Goal: Task Accomplishment & Management: Use online tool/utility

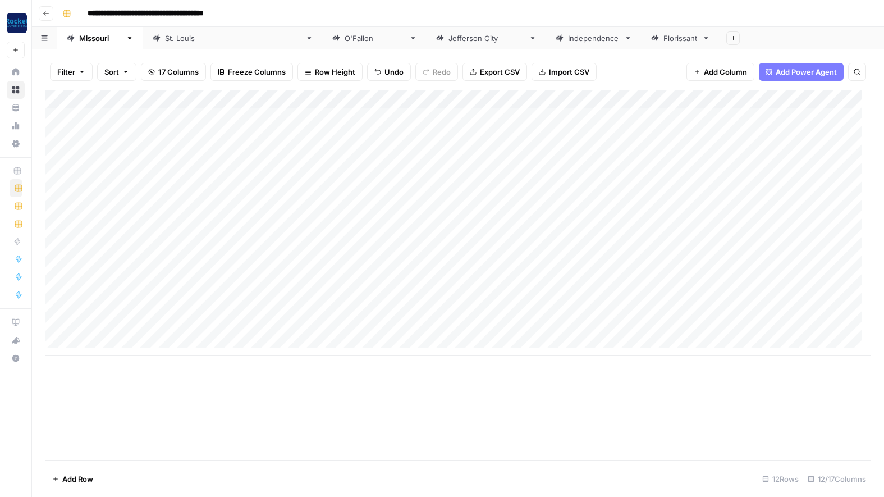
click at [125, 325] on div "Add Column" at bounding box center [457, 223] width 825 height 266
type textarea "*"
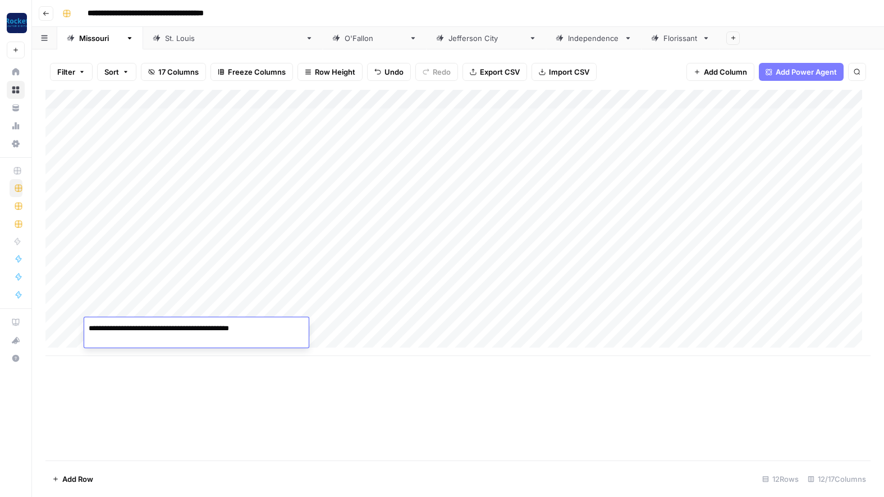
type textarea "**********"
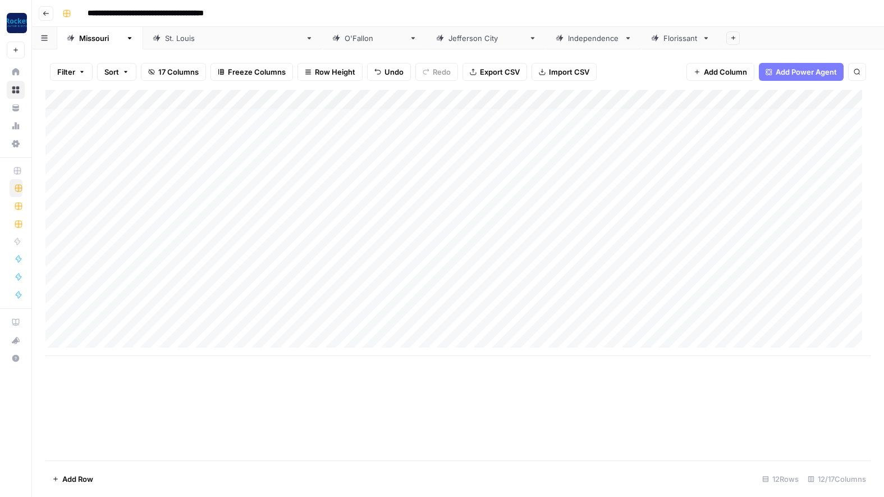
scroll to position [8, 0]
click at [399, 320] on div "Add Column" at bounding box center [457, 223] width 825 height 266
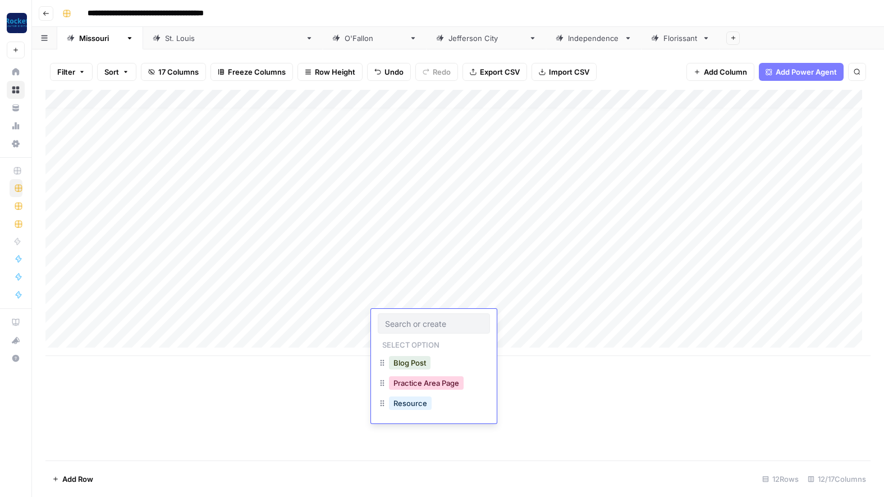
click at [413, 387] on button "Practice Area Page" at bounding box center [426, 382] width 75 height 13
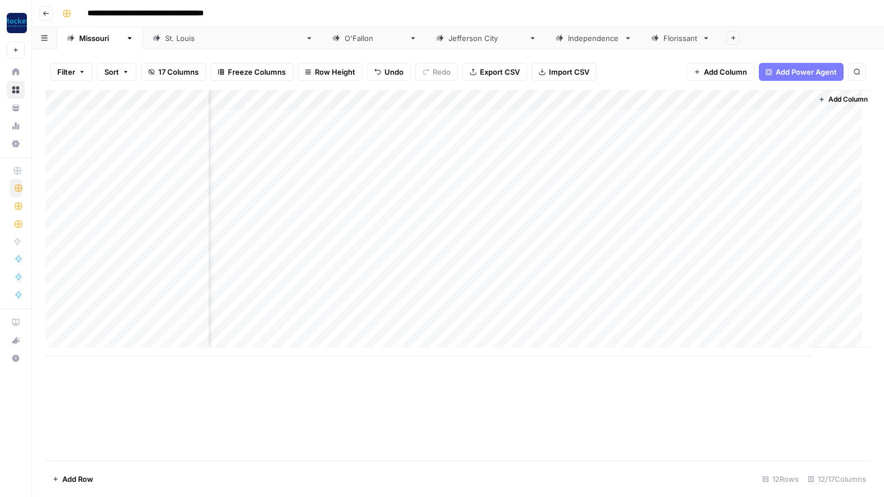
scroll to position [8, 484]
click at [587, 125] on div "Add Column" at bounding box center [457, 223] width 825 height 266
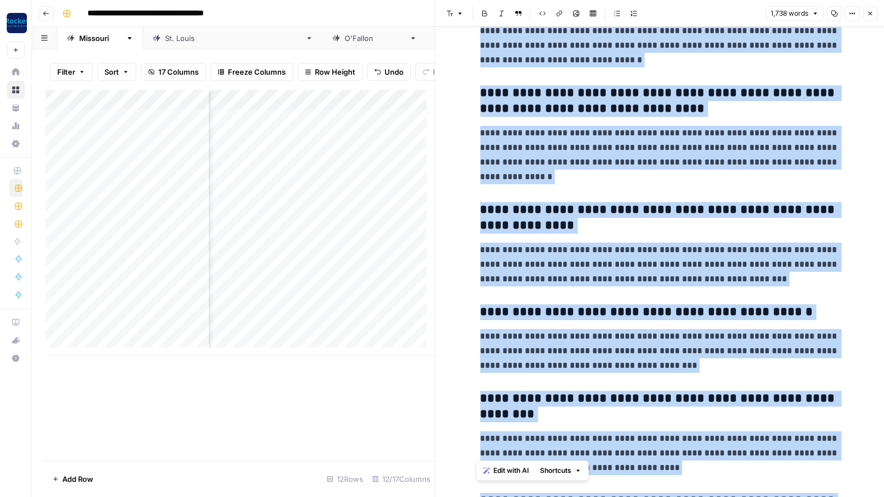
scroll to position [3023, 0]
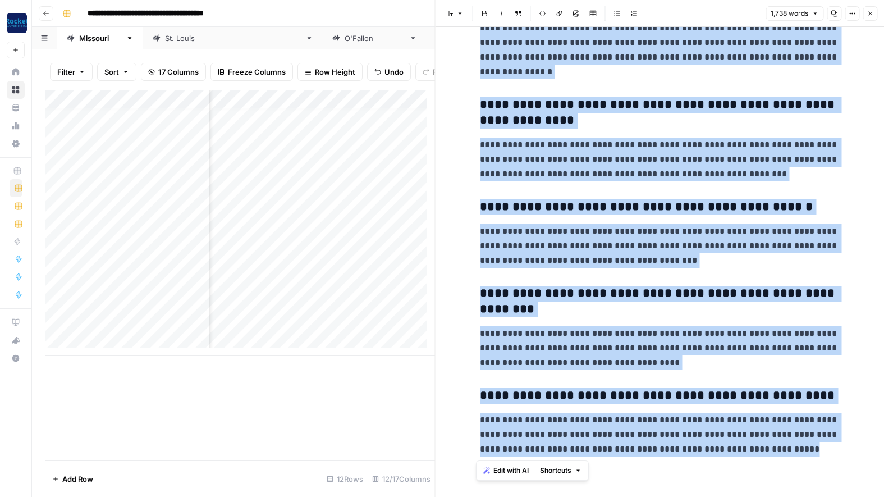
drag, startPoint x: 478, startPoint y: 56, endPoint x: 766, endPoint y: 452, distance: 490.5
copy div "**********"
click at [869, 9] on button "Close" at bounding box center [869, 13] width 15 height 15
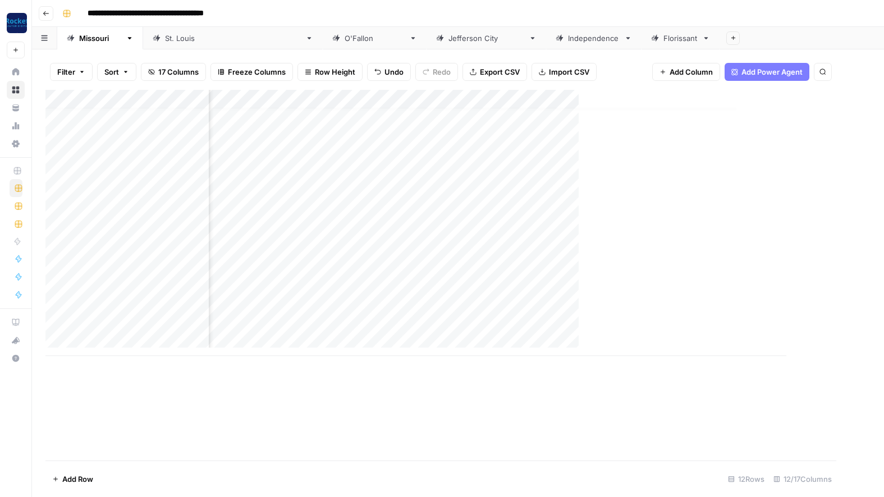
scroll to position [8, 471]
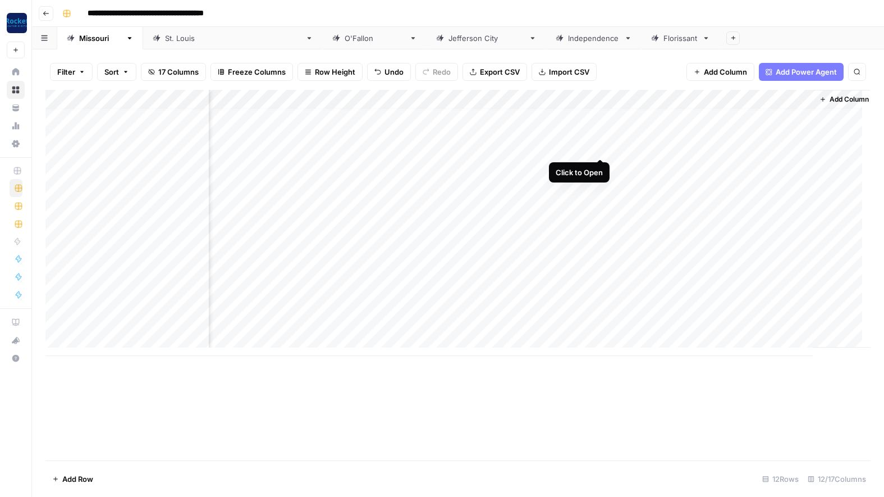
click at [599, 146] on div "Add Column" at bounding box center [457, 223] width 825 height 266
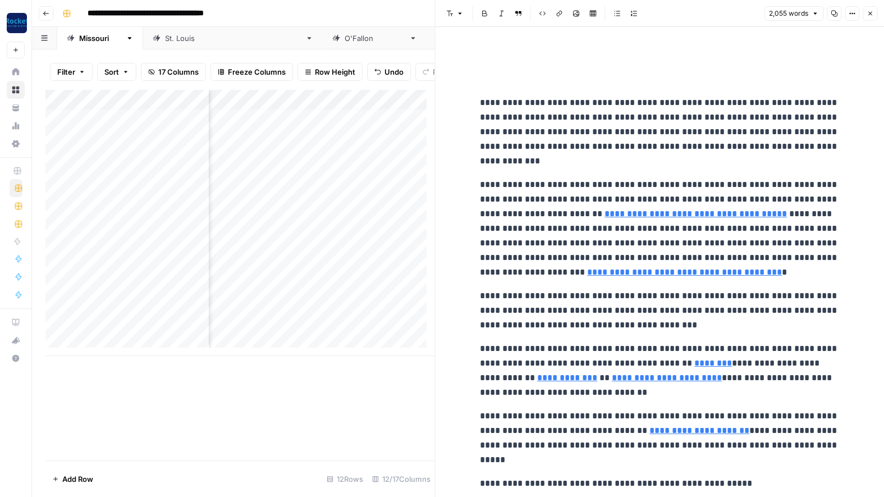
click at [160, 152] on div "Add Column" at bounding box center [239, 223] width 389 height 266
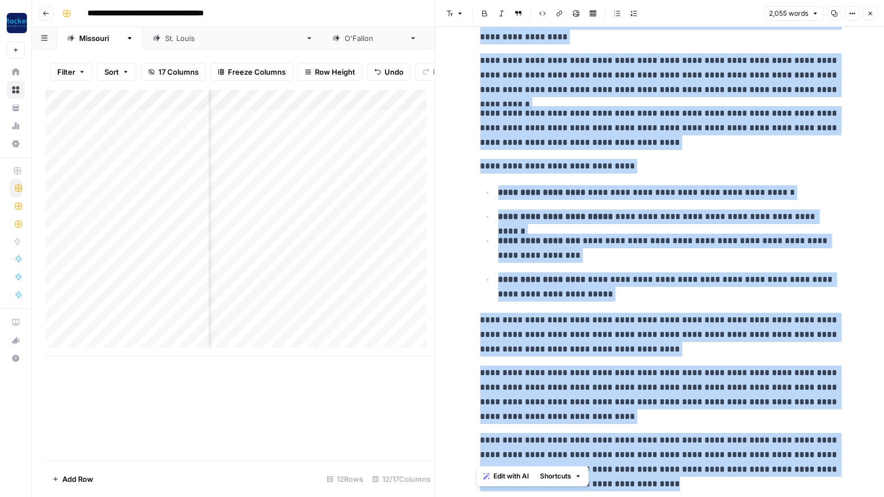
scroll to position [3638, 0]
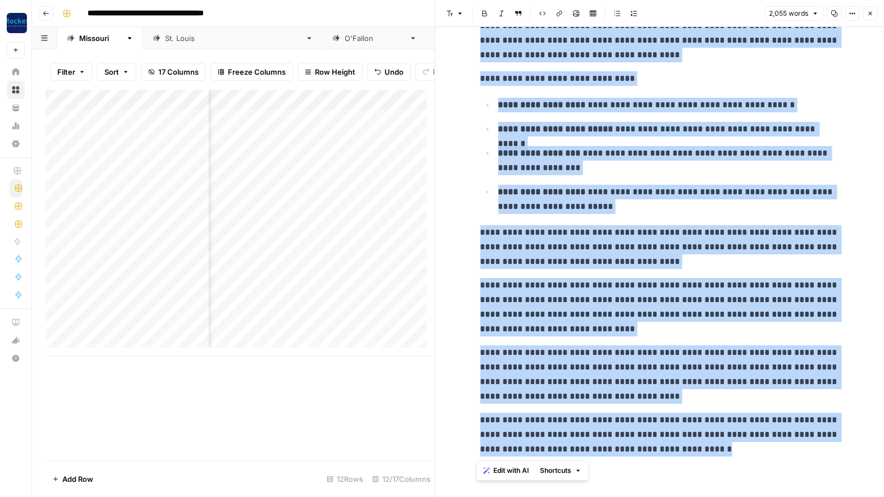
drag, startPoint x: 476, startPoint y: 103, endPoint x: 786, endPoint y: 460, distance: 472.5
copy div "**********"
click at [867, 13] on icon "button" at bounding box center [869, 13] width 7 height 7
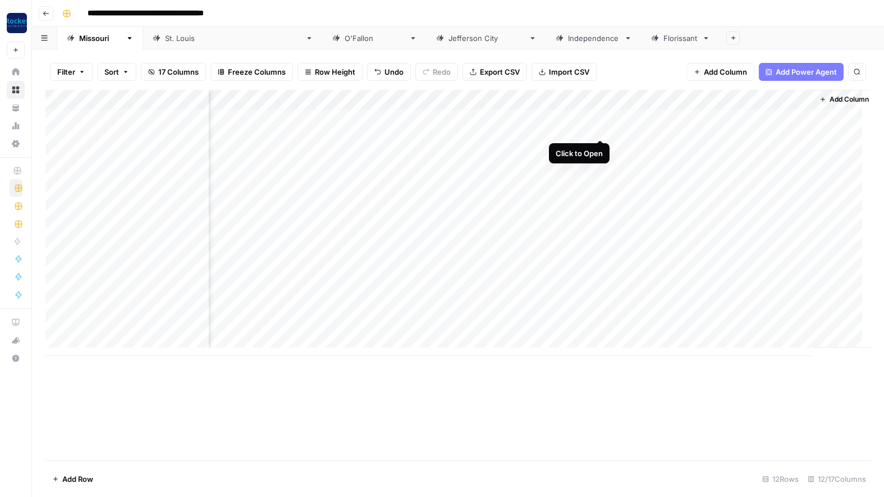
click at [599, 126] on div "Add Column" at bounding box center [457, 223] width 825 height 266
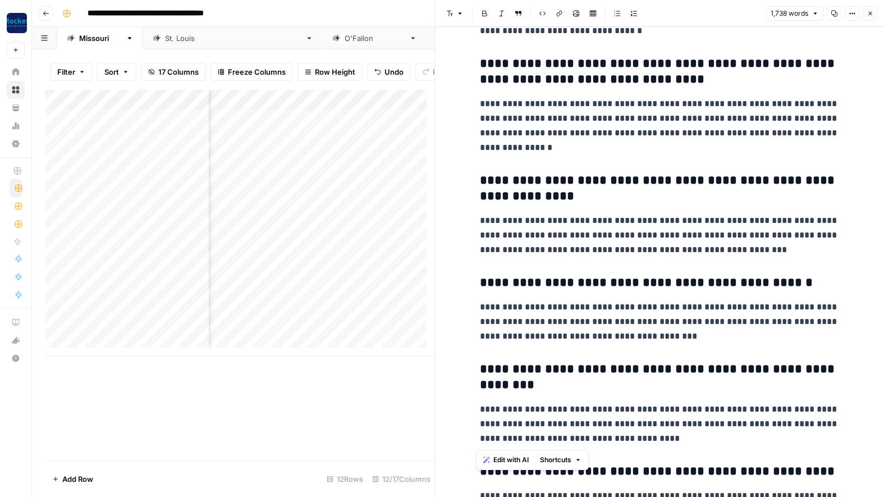
scroll to position [3023, 0]
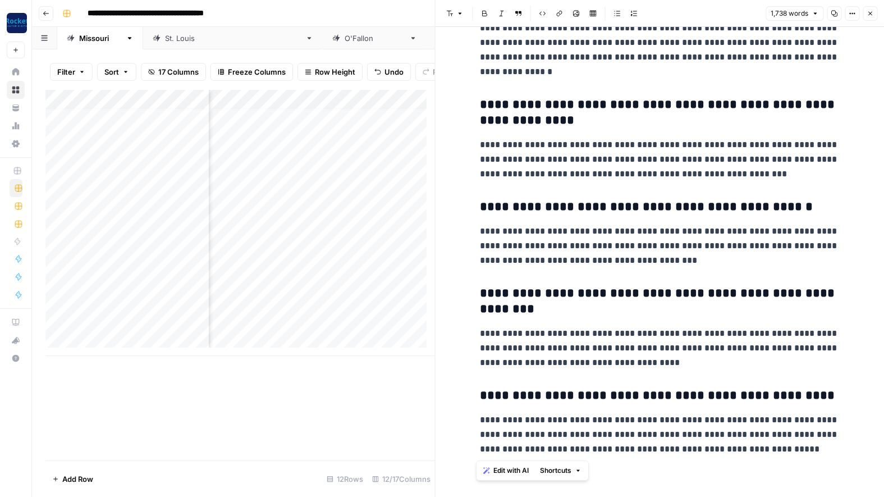
drag, startPoint x: 478, startPoint y: 57, endPoint x: 842, endPoint y: 456, distance: 540.2
copy div "**********"
click at [869, 12] on icon "button" at bounding box center [870, 14] width 4 height 4
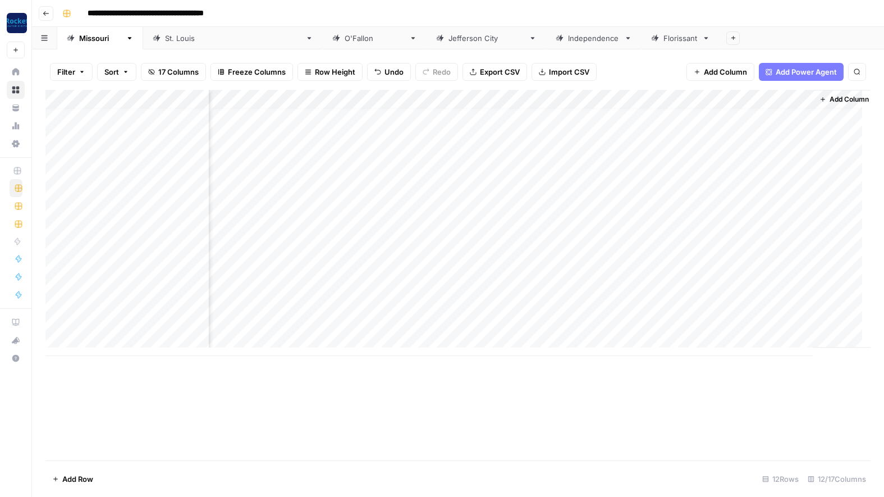
click at [373, 7] on div "**********" at bounding box center [465, 13] width 815 height 18
click at [543, 221] on div "Add Column" at bounding box center [457, 223] width 825 height 266
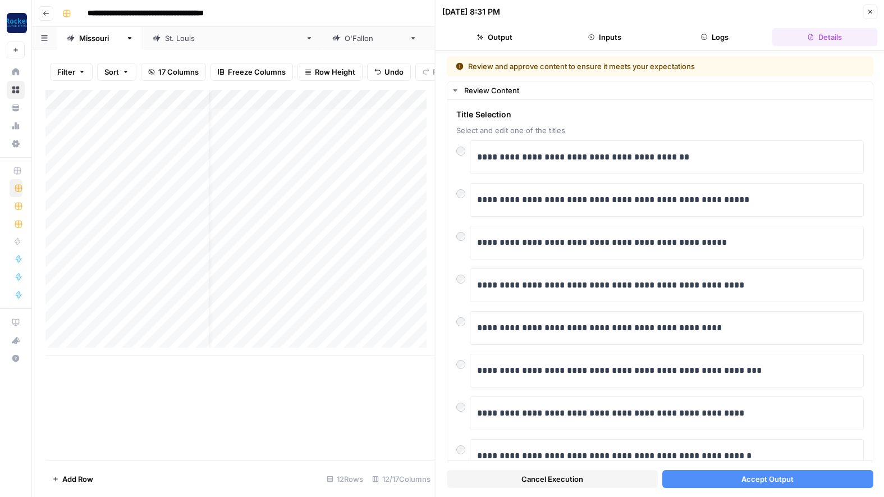
click at [733, 480] on button "Accept Output" at bounding box center [767, 479] width 211 height 18
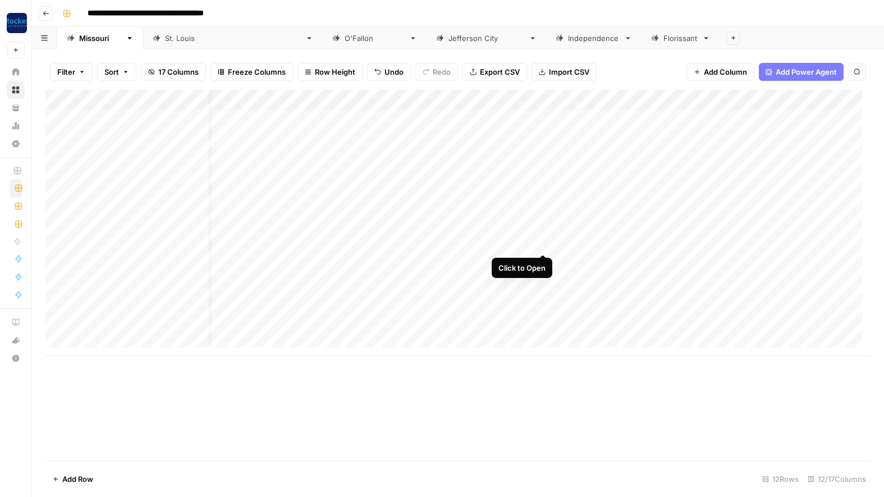
click at [544, 238] on div "Add Column" at bounding box center [457, 223] width 825 height 266
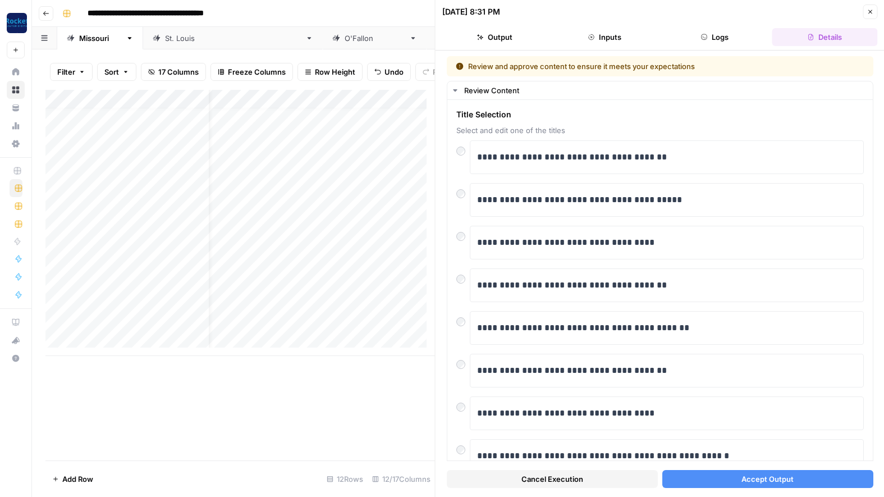
click at [745, 471] on button "Accept Output" at bounding box center [767, 479] width 211 height 18
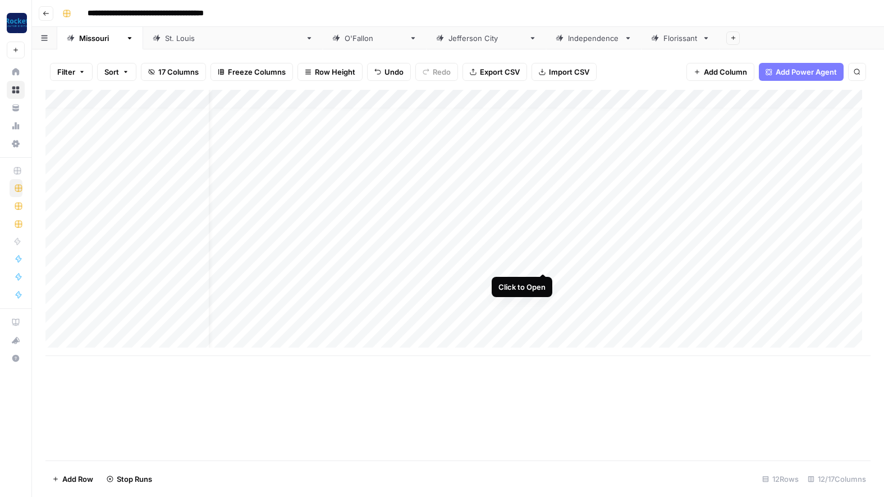
click at [543, 259] on div "Add Column" at bounding box center [457, 223] width 825 height 266
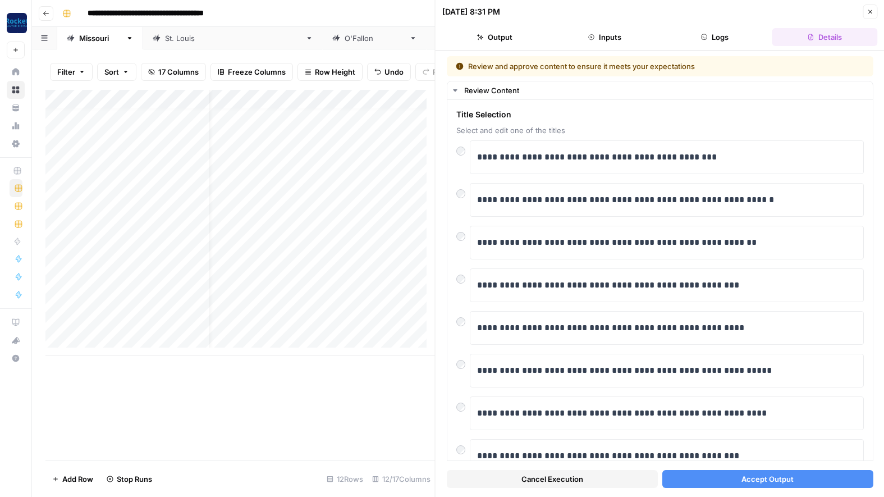
click at [773, 480] on span "Accept Output" at bounding box center [767, 478] width 52 height 11
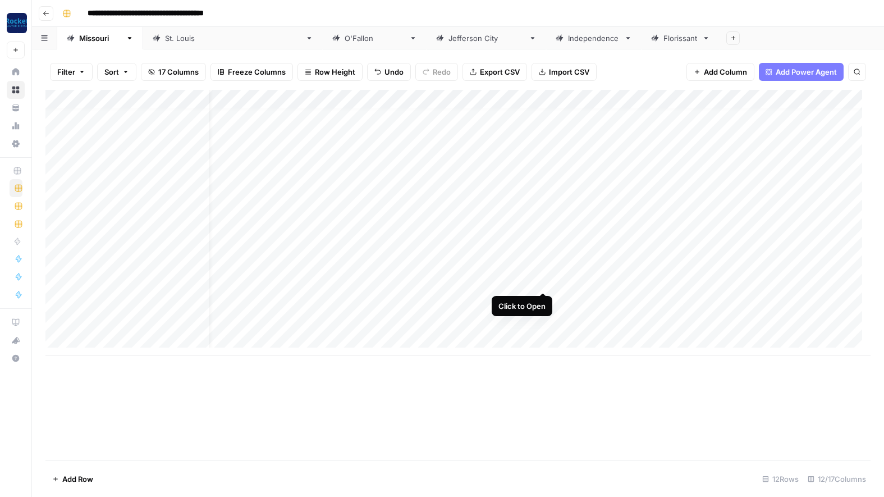
click at [542, 278] on div "Add Column" at bounding box center [457, 223] width 825 height 266
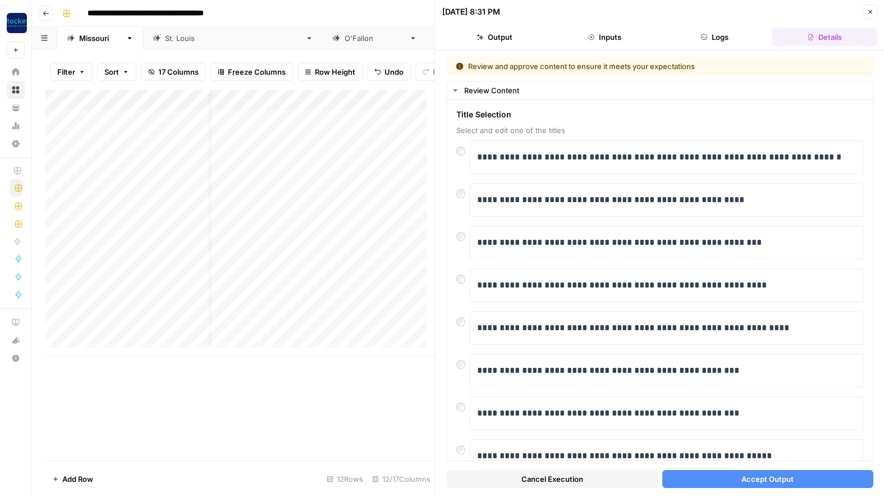
click at [752, 477] on span "Accept Output" at bounding box center [767, 478] width 52 height 11
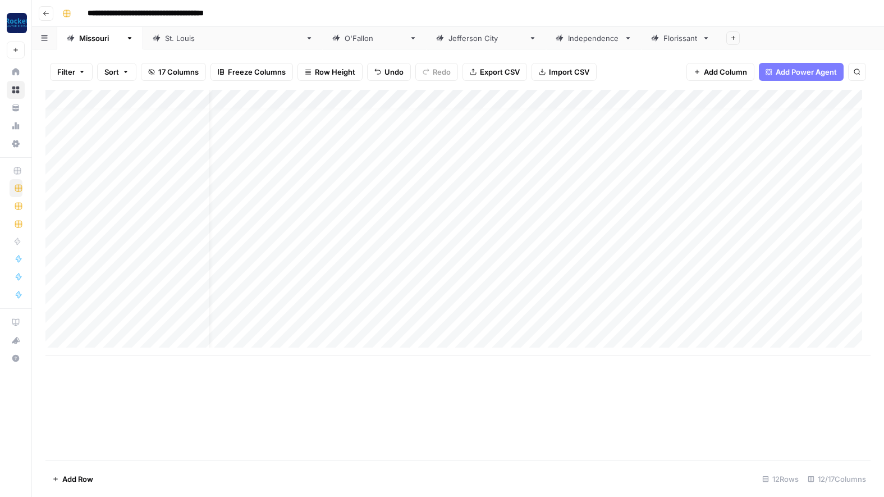
click at [499, 298] on div "Add Column" at bounding box center [457, 223] width 825 height 266
click at [498, 316] on div "Add Column" at bounding box center [457, 223] width 825 height 266
click at [164, 333] on div "Add Column" at bounding box center [457, 223] width 825 height 266
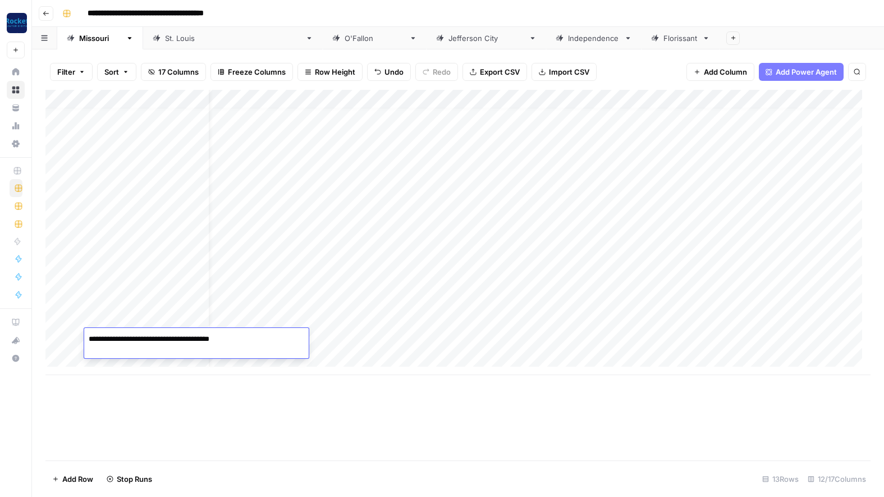
type textarea "**********"
click at [399, 333] on div "Add Column" at bounding box center [457, 232] width 825 height 285
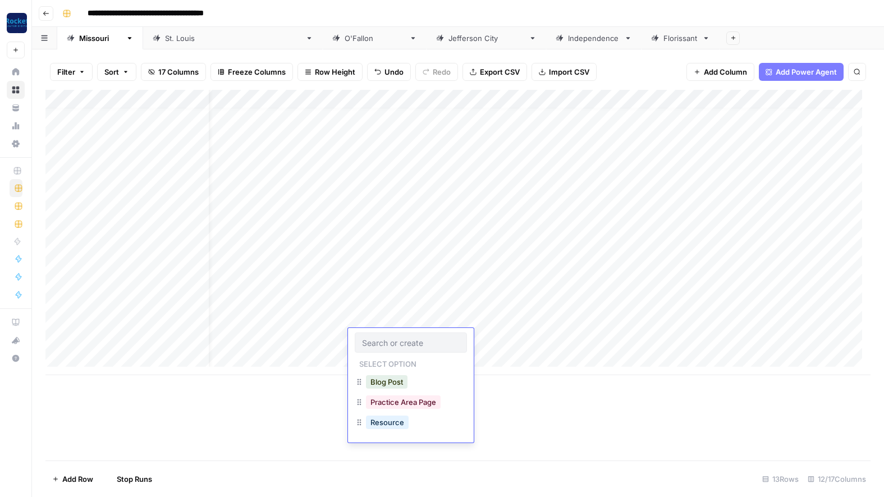
click at [399, 333] on div at bounding box center [411, 342] width 112 height 20
click at [416, 405] on button "Practice Area Page" at bounding box center [403, 401] width 75 height 13
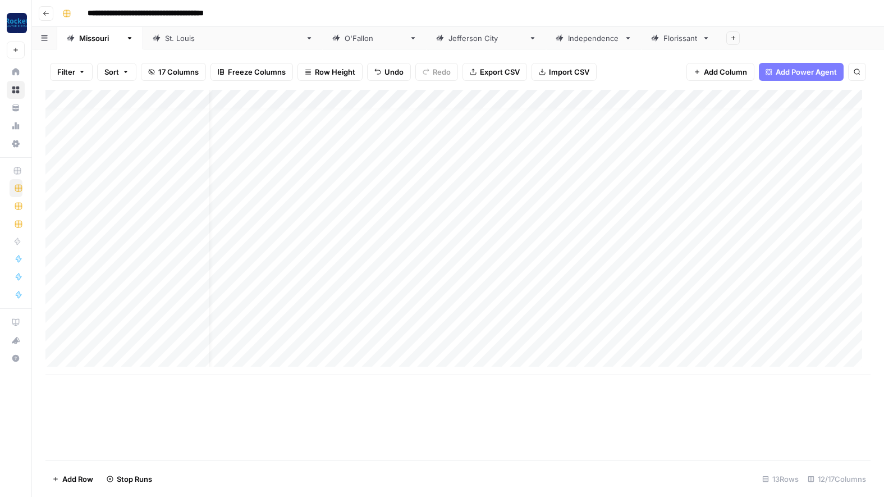
click at [152, 353] on div "Add Column" at bounding box center [457, 232] width 825 height 285
type textarea "**********"
click at [399, 355] on div "Add Column" at bounding box center [457, 242] width 825 height 304
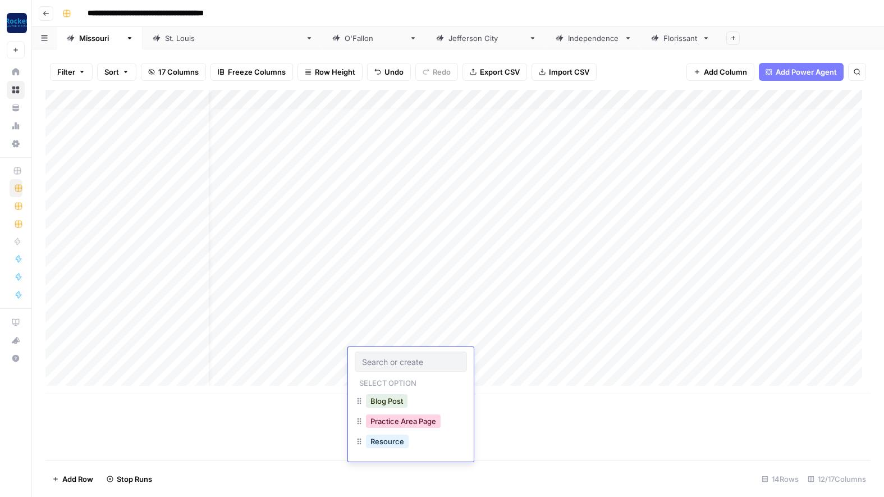
click at [395, 424] on button "Practice Area Page" at bounding box center [403, 420] width 75 height 13
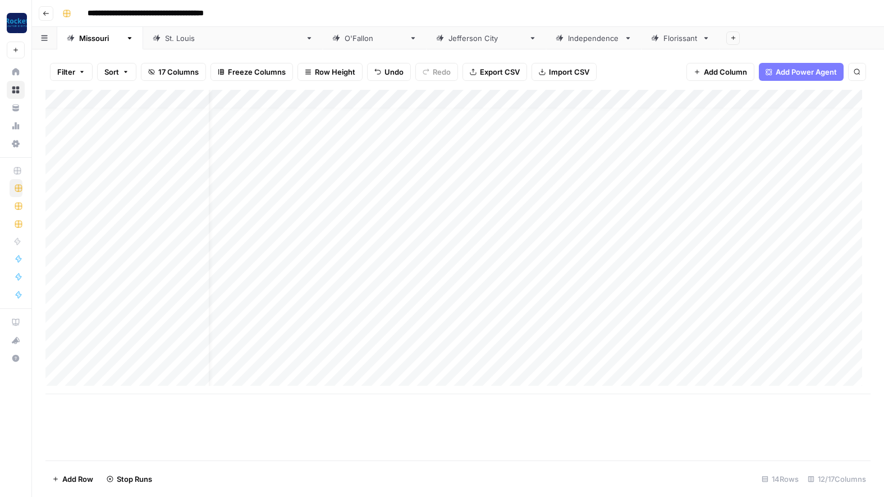
click at [134, 378] on div "Add Column" at bounding box center [457, 242] width 825 height 304
type textarea "**********"
click at [387, 373] on div "Add Column" at bounding box center [457, 251] width 825 height 323
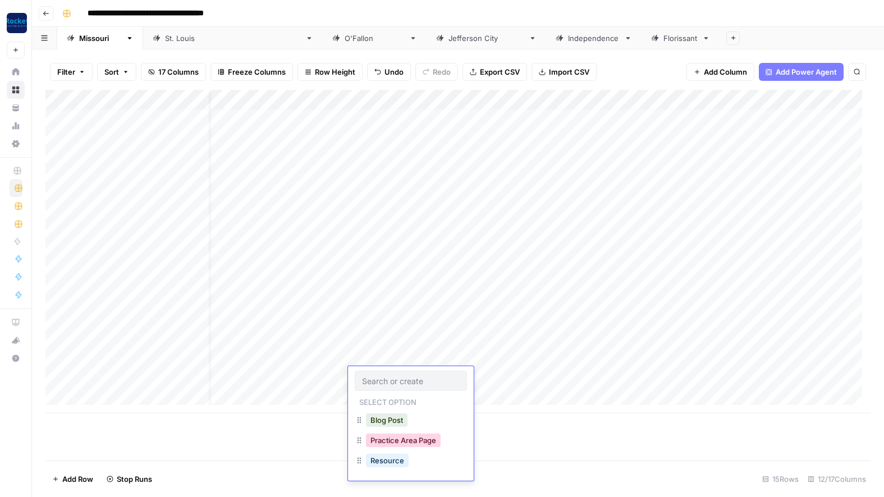
click at [397, 439] on button "Practice Area Page" at bounding box center [403, 439] width 75 height 13
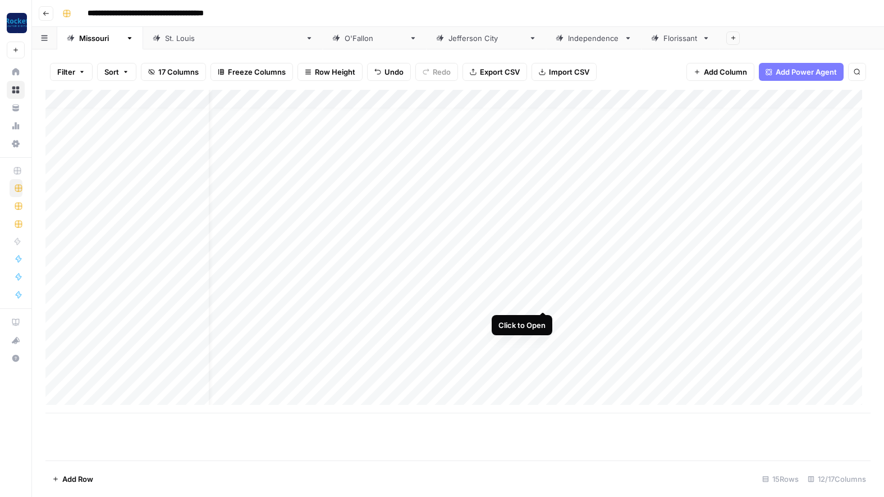
click at [542, 298] on div "Add Column" at bounding box center [457, 251] width 825 height 323
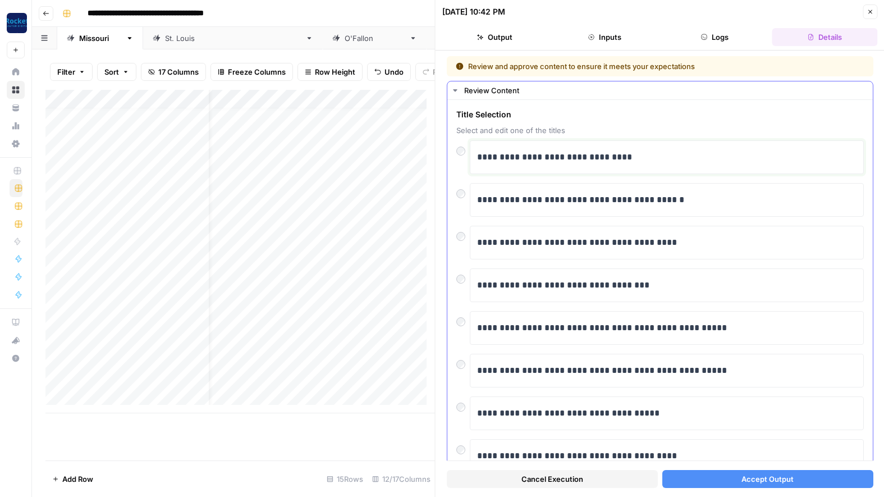
click at [543, 156] on p "**********" at bounding box center [662, 157] width 371 height 15
click at [546, 159] on p "**********" at bounding box center [662, 157] width 371 height 15
click at [790, 477] on button "Accept Output" at bounding box center [767, 479] width 211 height 18
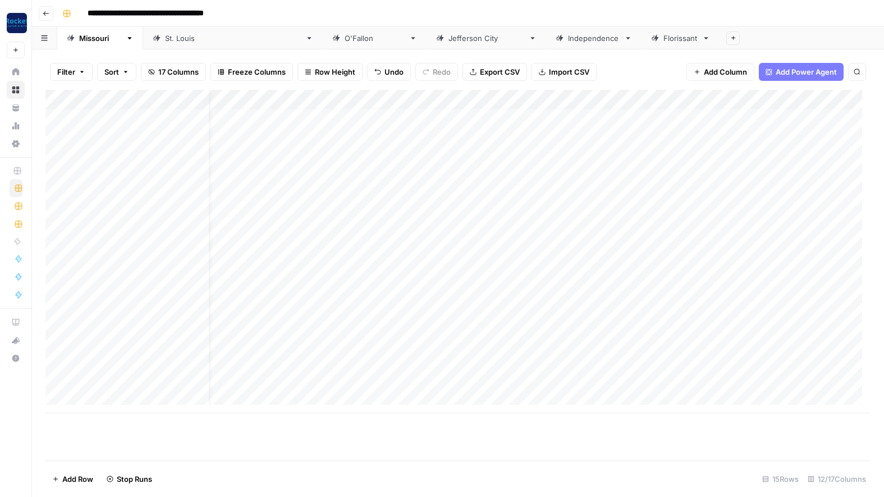
click at [155, 396] on div "Add Column" at bounding box center [457, 251] width 825 height 323
click at [155, 396] on div "Add Column" at bounding box center [457, 261] width 825 height 342
type textarea "*"
type textarea "**********"
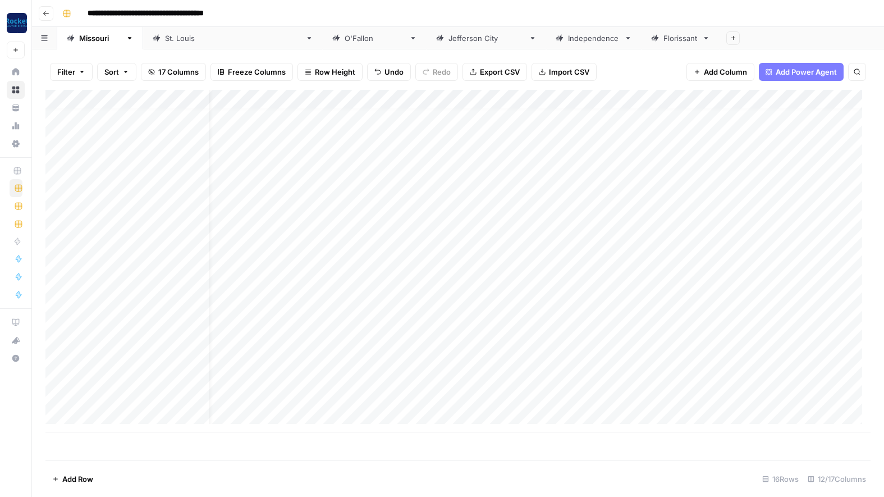
click at [414, 393] on div "Add Column" at bounding box center [457, 261] width 825 height 342
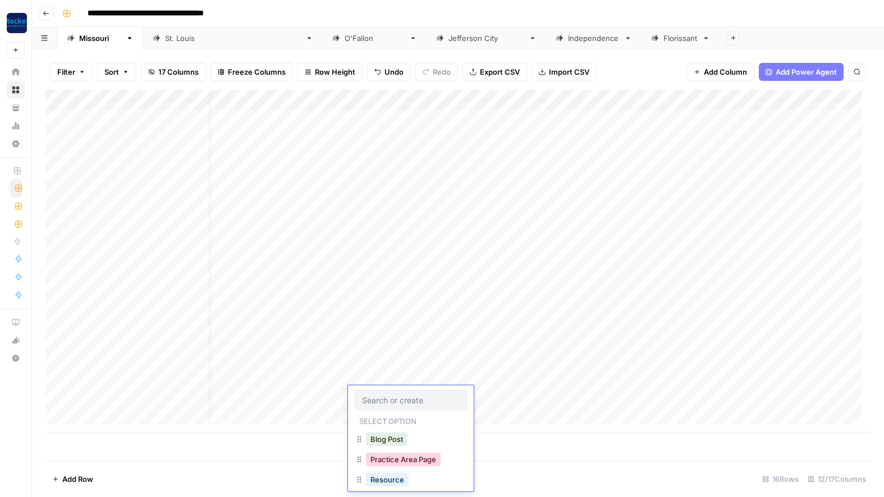
click at [391, 460] on button "Practice Area Page" at bounding box center [403, 458] width 75 height 13
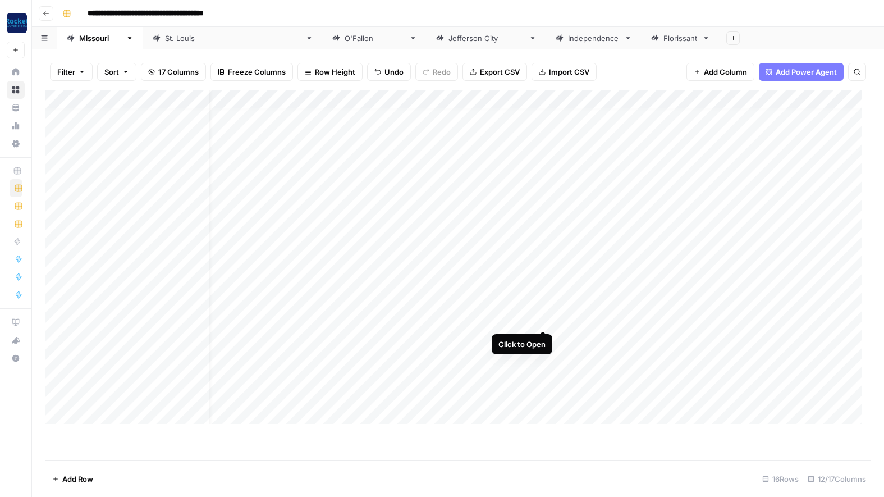
click at [543, 318] on div "Add Column" at bounding box center [457, 261] width 825 height 342
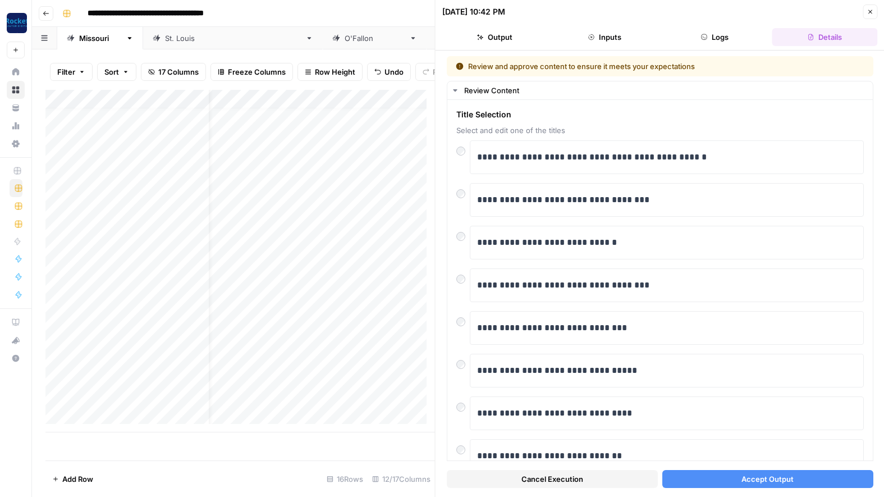
click at [324, 9] on div "**********" at bounding box center [465, 13] width 815 height 18
click at [741, 478] on span "Accept Output" at bounding box center [767, 478] width 52 height 11
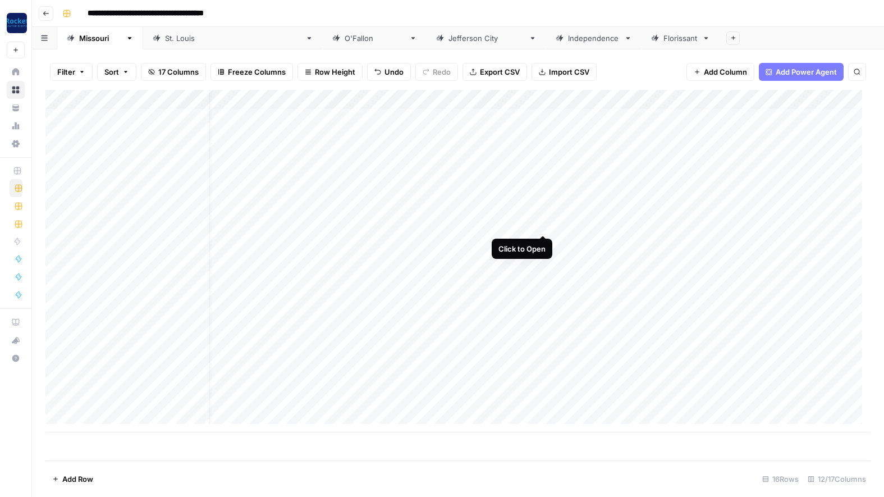
click at [543, 219] on div "Add Column" at bounding box center [457, 261] width 825 height 342
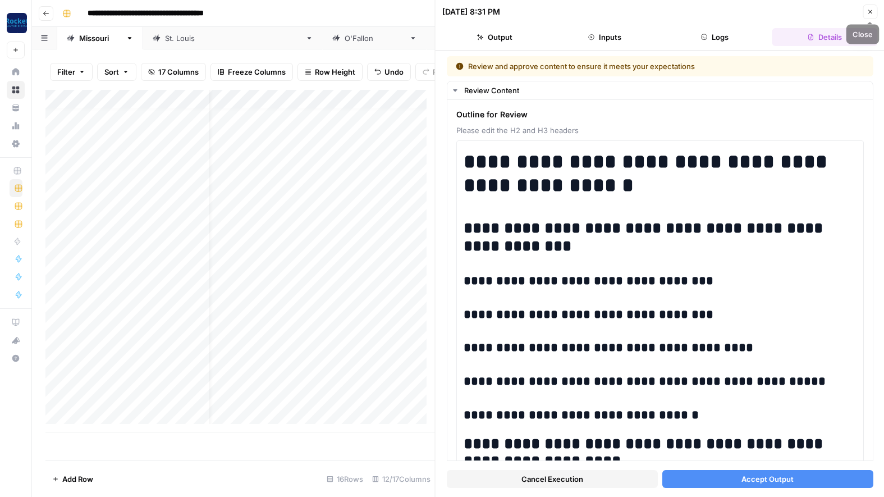
click at [870, 9] on icon "button" at bounding box center [869, 11] width 7 height 7
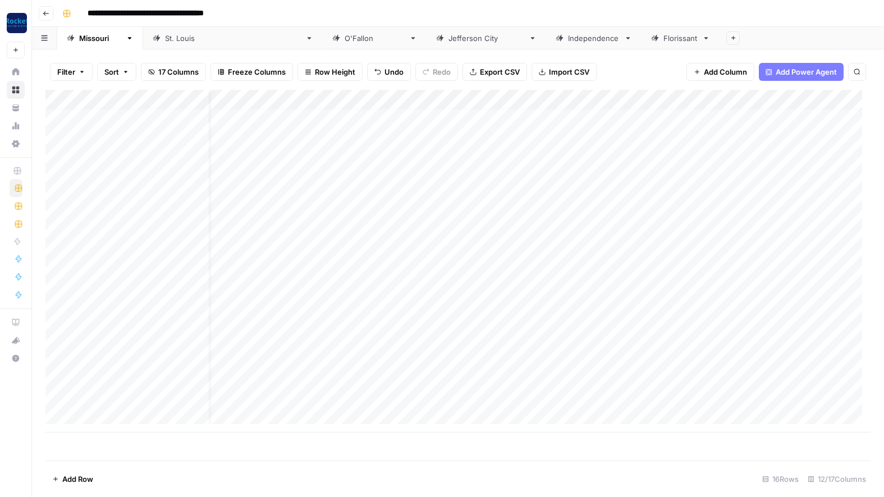
click at [499, 336] on div "Add Column" at bounding box center [457, 261] width 825 height 342
click at [503, 358] on div "Add Column" at bounding box center [457, 261] width 825 height 342
click at [503, 375] on div "Add Column" at bounding box center [457, 261] width 825 height 342
click at [499, 395] on div "Add Column" at bounding box center [457, 261] width 825 height 342
click at [167, 40] on div "[GEOGRAPHIC_DATA][PERSON_NAME]" at bounding box center [233, 38] width 136 height 11
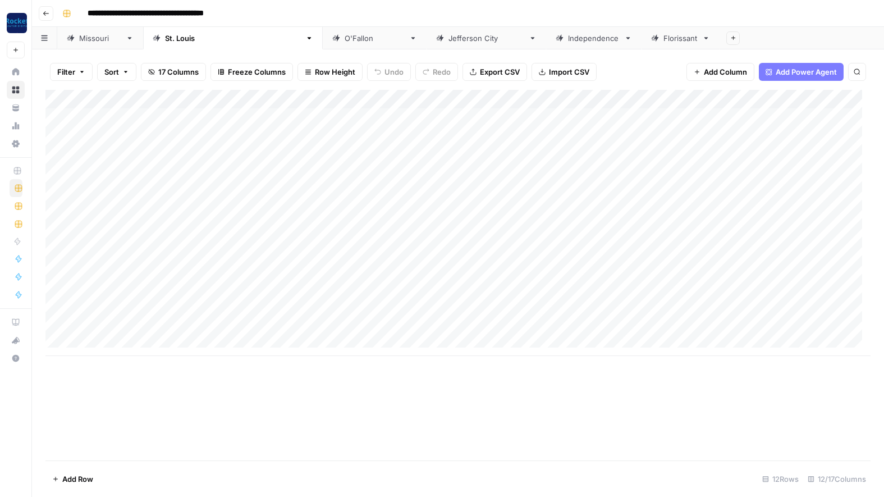
click at [345, 42] on div "[PERSON_NAME]" at bounding box center [375, 38] width 60 height 11
click at [176, 114] on div "Add Column" at bounding box center [457, 156] width 825 height 132
click at [182, 134] on div "Add Column" at bounding box center [457, 156] width 825 height 132
click at [88, 42] on div "[US_STATE]" at bounding box center [100, 38] width 42 height 11
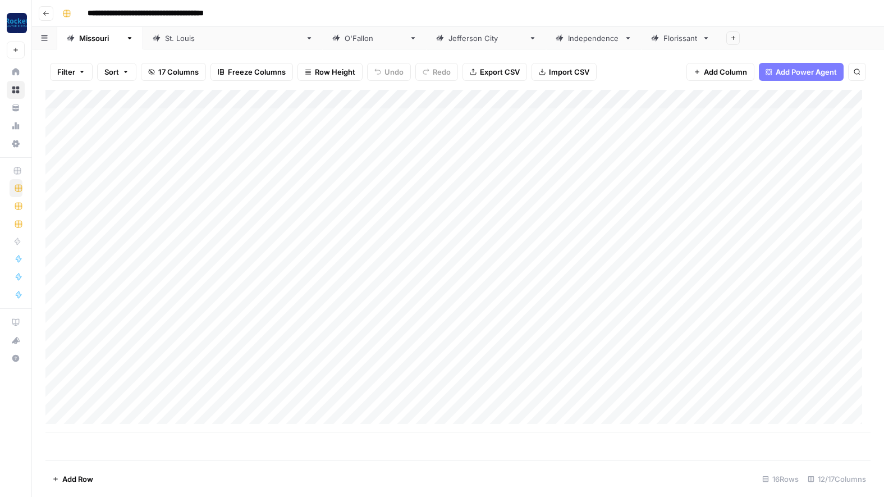
click at [167, 419] on div "Add Column" at bounding box center [457, 261] width 825 height 342
click at [167, 419] on body "**********" at bounding box center [442, 248] width 884 height 497
type textarea "**********"
click at [390, 423] on div "Add Column" at bounding box center [457, 270] width 825 height 361
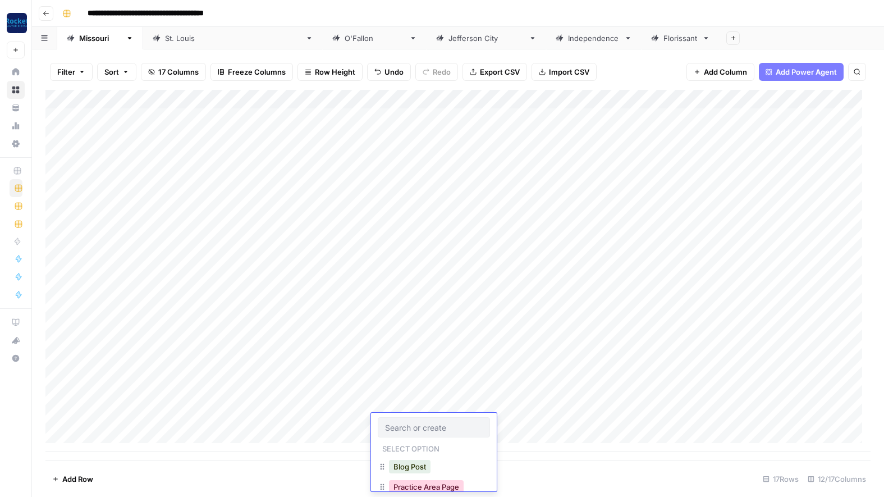
click at [419, 485] on button "Practice Area Page" at bounding box center [426, 486] width 75 height 13
click at [323, 47] on link "[PERSON_NAME]" at bounding box center [375, 38] width 104 height 22
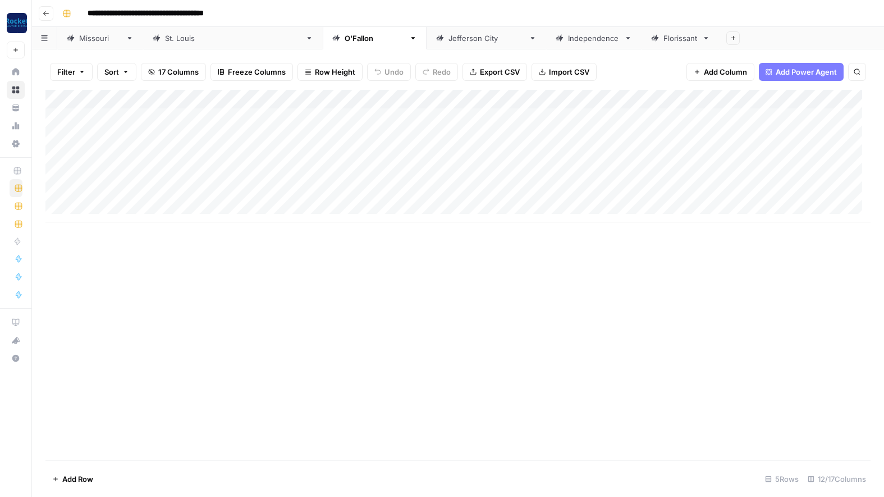
click at [448, 39] on div "[GEOGRAPHIC_DATA]" at bounding box center [486, 38] width 76 height 11
click at [167, 117] on div "Add Column" at bounding box center [457, 156] width 825 height 132
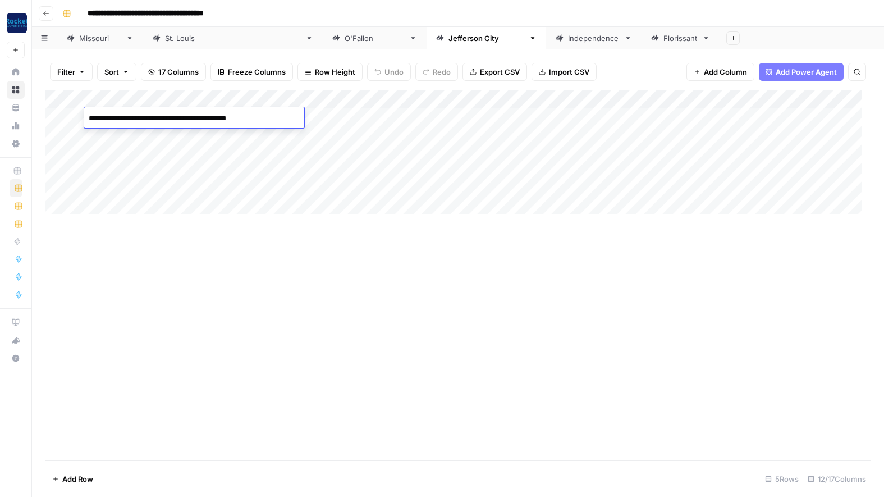
click at [167, 117] on textarea "**********" at bounding box center [174, 119] width 180 height 16
click at [178, 135] on div "Add Column" at bounding box center [457, 156] width 825 height 132
click at [90, 41] on div "[US_STATE]" at bounding box center [100, 38] width 42 height 11
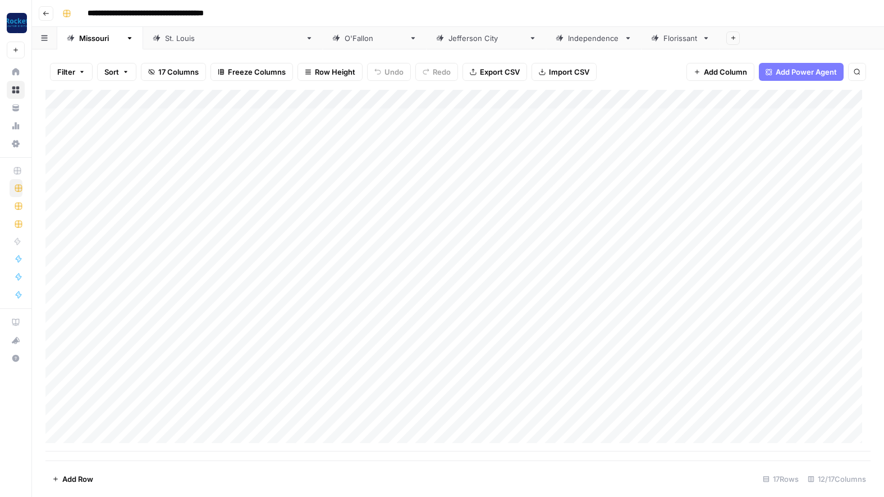
click at [152, 437] on div "Add Column" at bounding box center [457, 270] width 825 height 361
type textarea "**********"
click at [404, 442] on div "Add Column" at bounding box center [457, 275] width 825 height 370
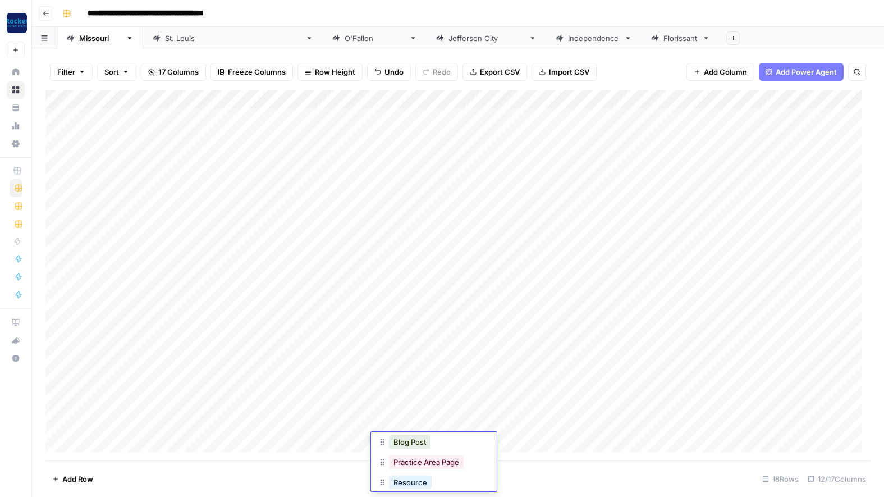
scroll to position [45, 0]
click at [444, 463] on button "Practice Area Page" at bounding box center [426, 460] width 75 height 13
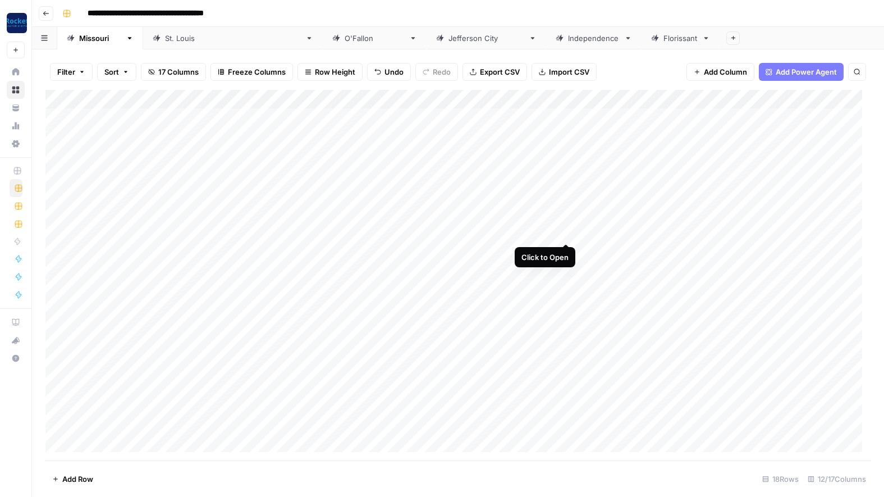
click at [567, 229] on div "Add Column" at bounding box center [457, 275] width 825 height 370
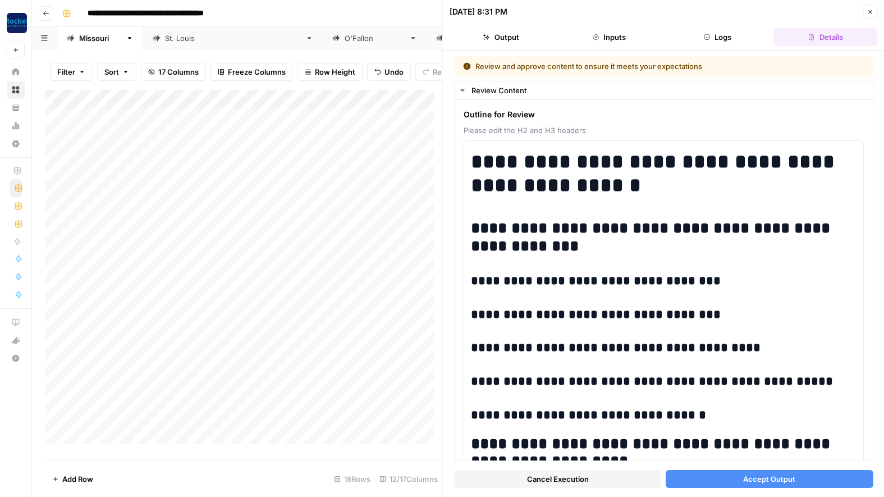
click at [869, 10] on icon "button" at bounding box center [869, 11] width 7 height 7
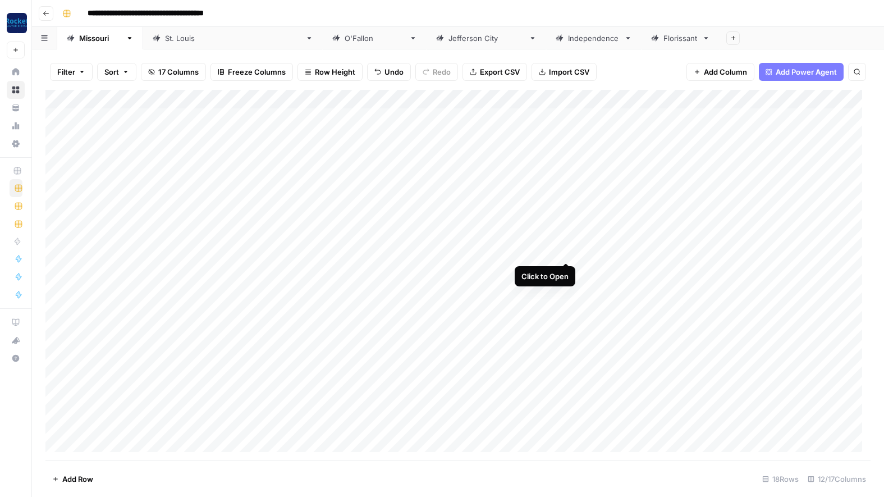
click at [565, 249] on div "Add Column" at bounding box center [457, 275] width 825 height 370
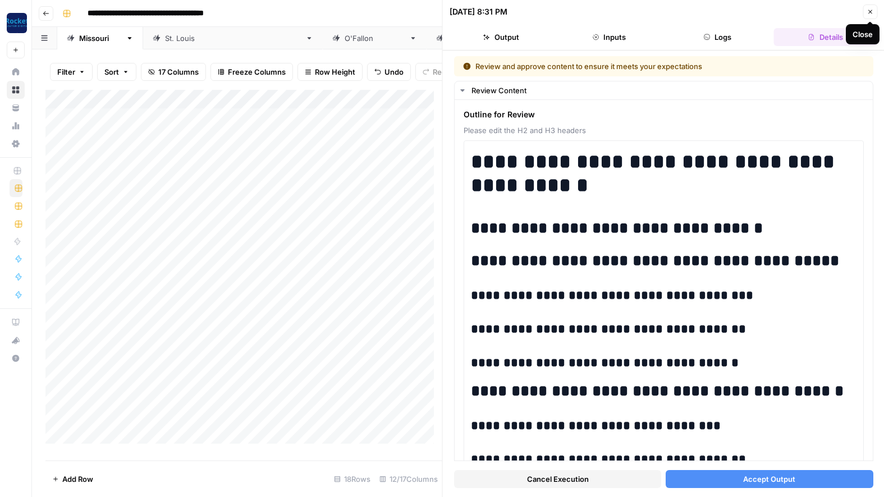
click at [869, 10] on icon "button" at bounding box center [869, 11] width 7 height 7
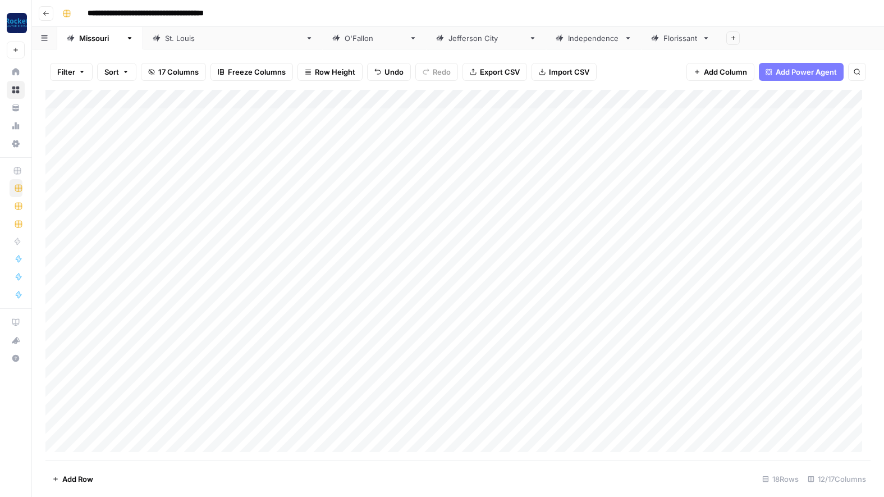
click at [524, 419] on div "Add Column" at bounding box center [457, 275] width 825 height 370
click at [524, 440] on div "Add Column" at bounding box center [457, 275] width 825 height 370
click at [166, 40] on div "[GEOGRAPHIC_DATA][PERSON_NAME]" at bounding box center [233, 38] width 136 height 11
click at [259, 152] on div "Add Column" at bounding box center [457, 223] width 825 height 266
click at [264, 152] on div "Add Column" at bounding box center [457, 223] width 825 height 266
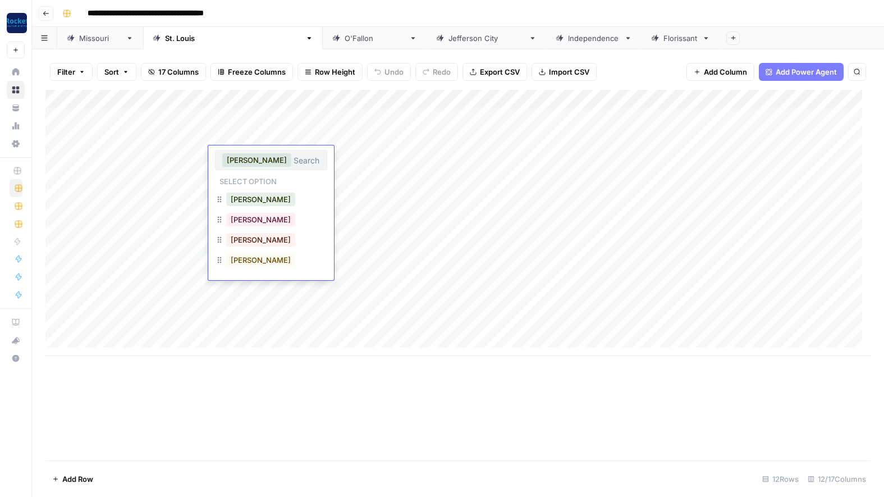
click at [264, 152] on div "[PERSON_NAME]" at bounding box center [271, 160] width 112 height 20
click at [293, 157] on input "text" at bounding box center [306, 160] width 26 height 10
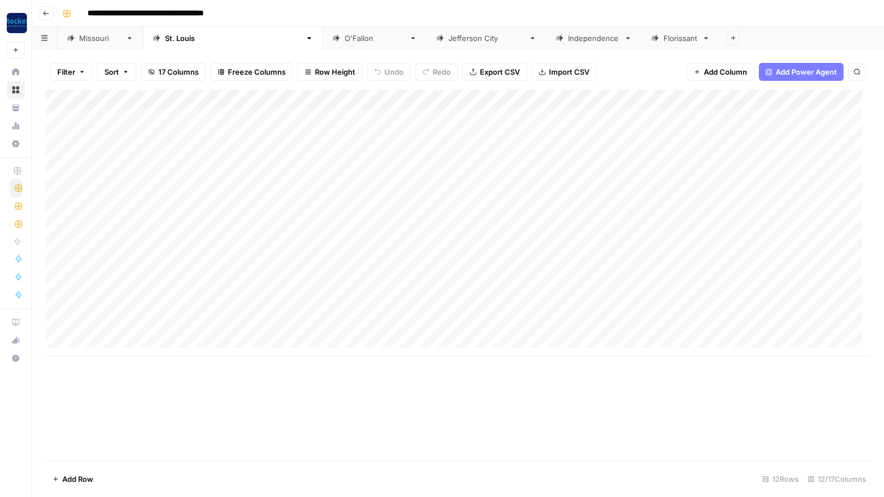
click at [315, 137] on div "Add Column" at bounding box center [457, 223] width 825 height 266
click at [262, 171] on div "Add Column" at bounding box center [457, 223] width 825 height 266
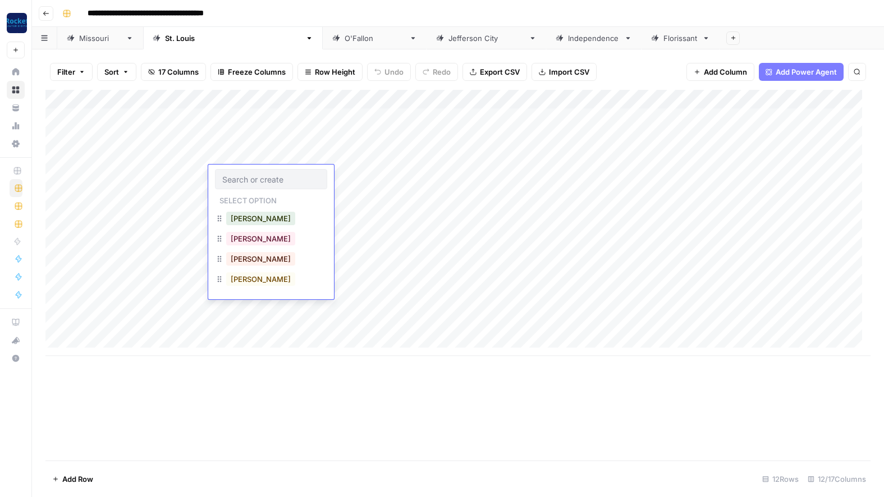
click at [270, 154] on div "Add Column" at bounding box center [457, 223] width 825 height 266
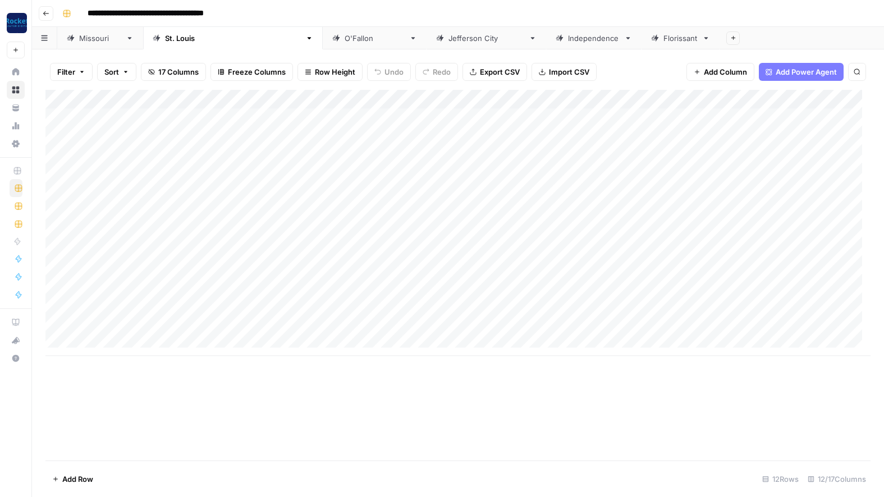
click at [434, 171] on div "Add Column" at bounding box center [457, 223] width 825 height 266
click at [327, 187] on div "Add Column" at bounding box center [457, 223] width 825 height 266
click at [439, 155] on div "Add Column" at bounding box center [457, 223] width 825 height 266
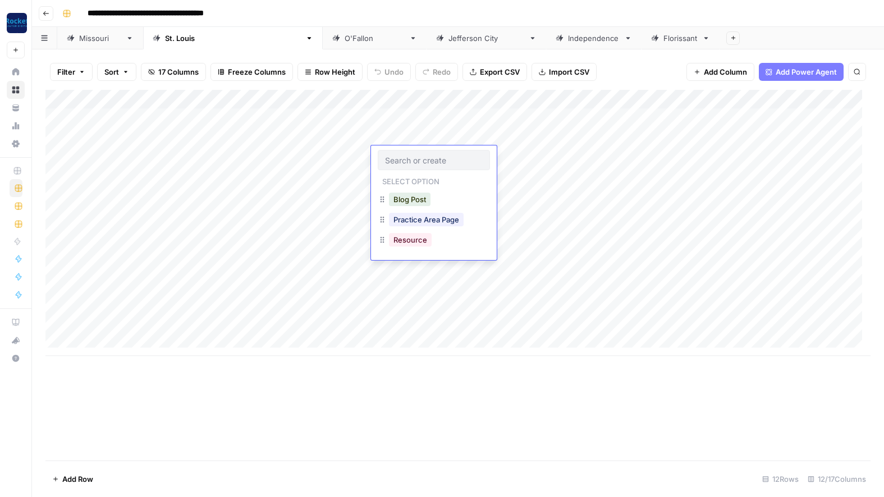
click at [317, 185] on div "Add Column" at bounding box center [457, 223] width 825 height 266
click at [444, 193] on div "Add Column" at bounding box center [457, 223] width 825 height 266
click at [320, 197] on div "Add Column" at bounding box center [457, 223] width 825 height 266
click at [453, 215] on div "Add Column" at bounding box center [457, 223] width 825 height 266
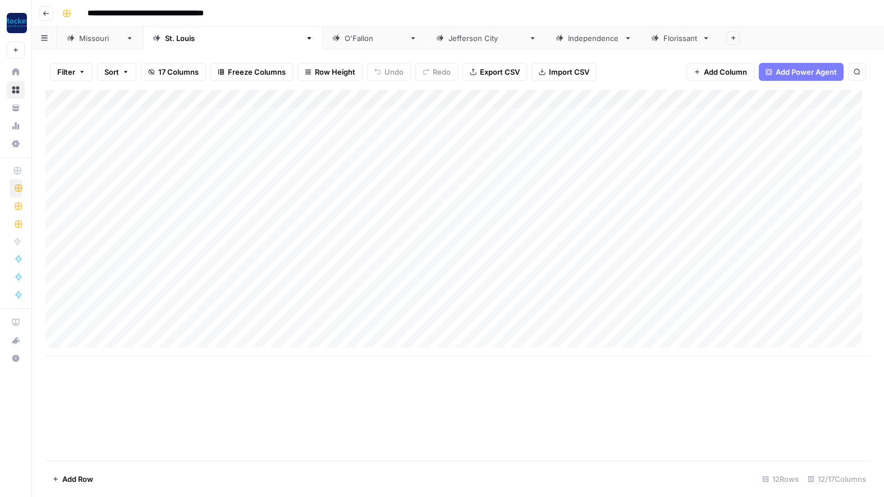
click at [453, 215] on div "Add Column" at bounding box center [457, 223] width 825 height 266
click at [337, 214] on div "Add Column" at bounding box center [457, 223] width 825 height 266
click at [450, 236] on div "Add Column" at bounding box center [457, 223] width 825 height 266
click at [313, 234] on div "Add Column" at bounding box center [457, 223] width 825 height 266
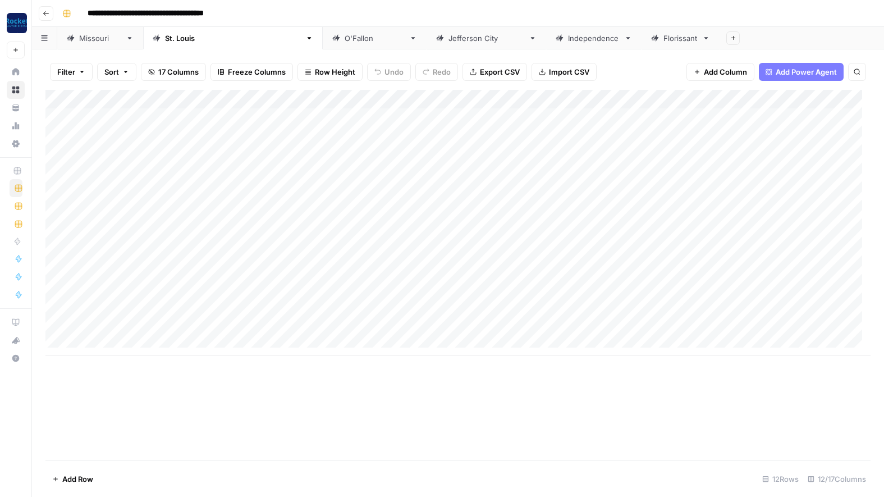
click at [436, 259] on div "Add Column" at bounding box center [457, 223] width 825 height 266
click at [329, 253] on div "Add Column" at bounding box center [457, 223] width 825 height 266
click at [440, 273] on div "Add Column" at bounding box center [457, 223] width 825 height 266
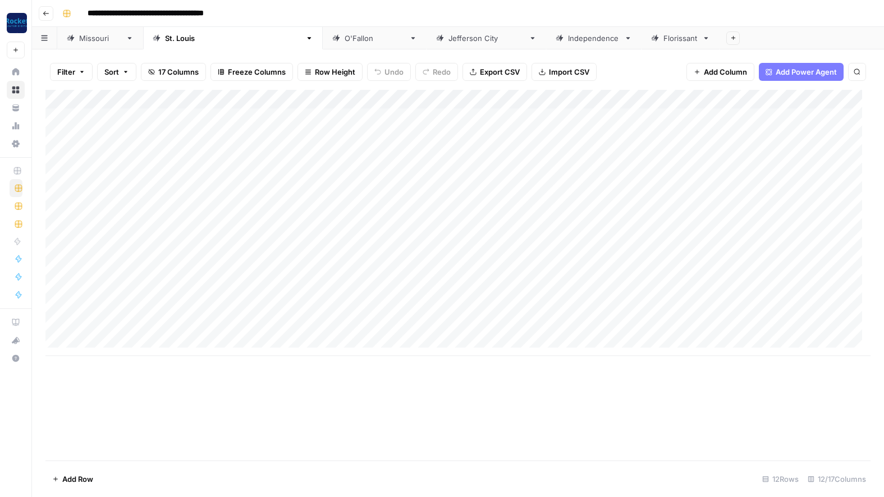
click at [327, 269] on div "Add Column" at bounding box center [457, 223] width 825 height 266
click at [446, 293] on div "Add Column" at bounding box center [457, 223] width 825 height 266
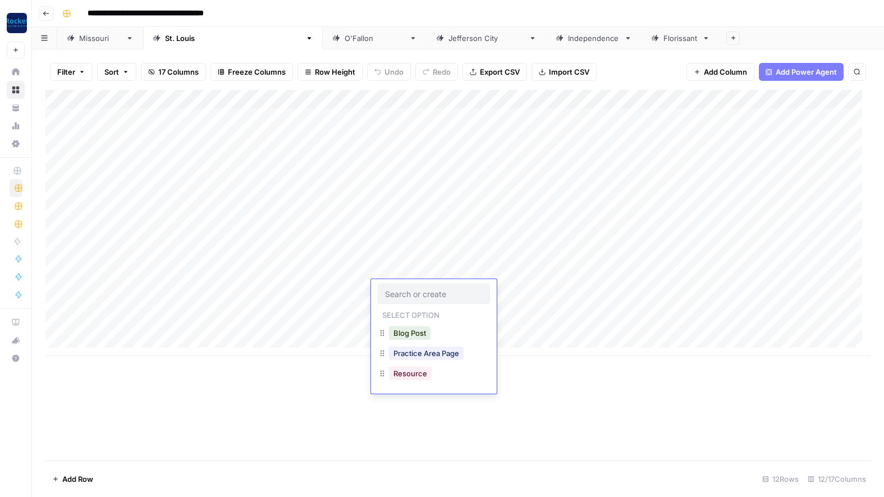
click at [347, 295] on div "Add Column" at bounding box center [457, 223] width 825 height 266
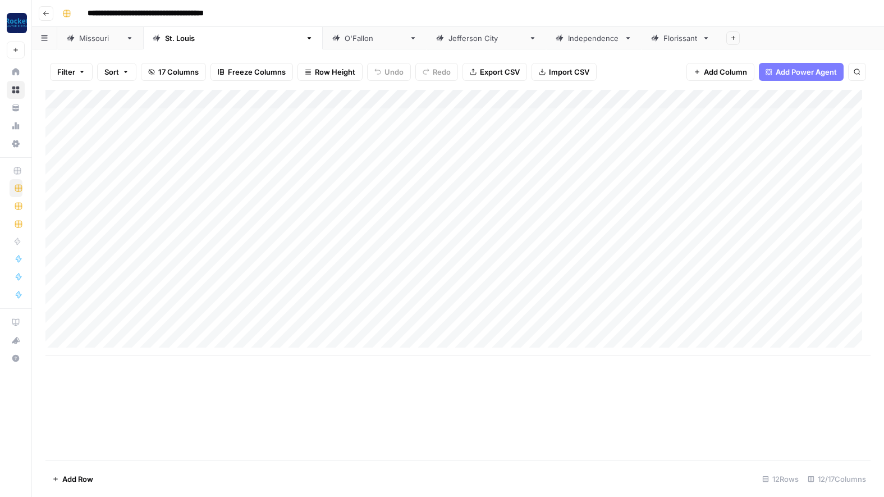
click at [435, 309] on div "Add Column" at bounding box center [457, 223] width 825 height 266
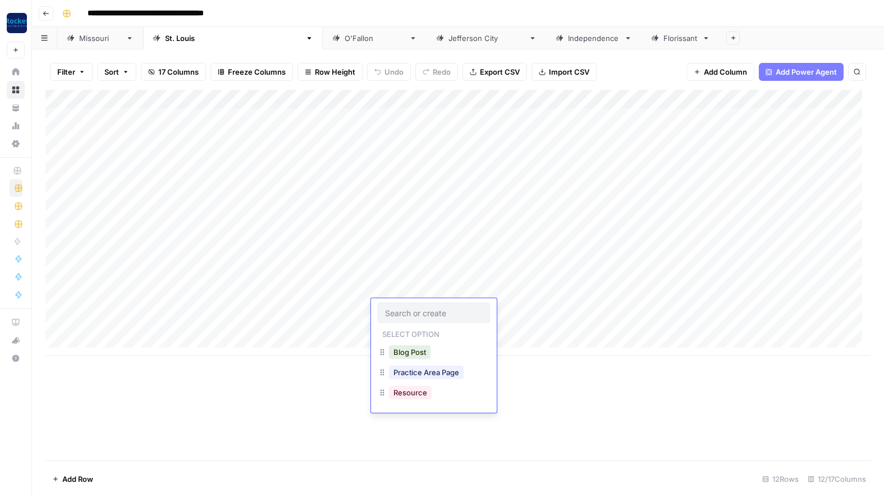
click at [281, 297] on div "Add Column" at bounding box center [457, 223] width 825 height 266
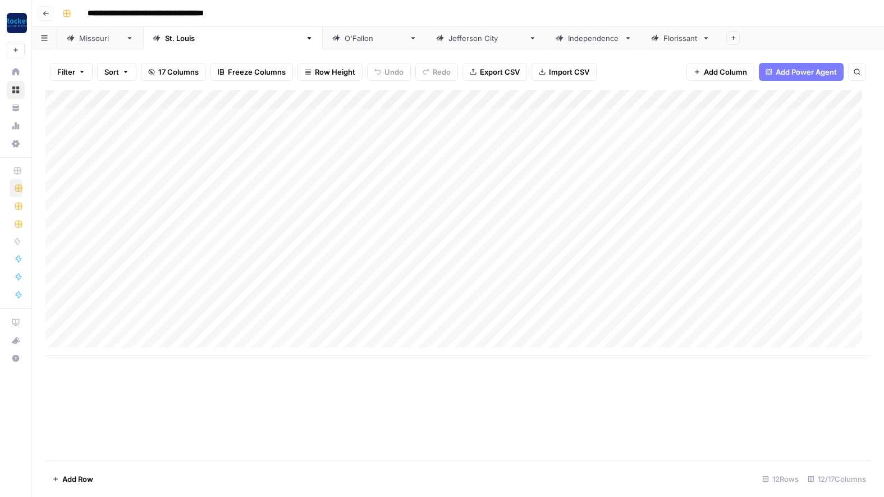
click at [433, 325] on div "Add Column" at bounding box center [457, 223] width 825 height 266
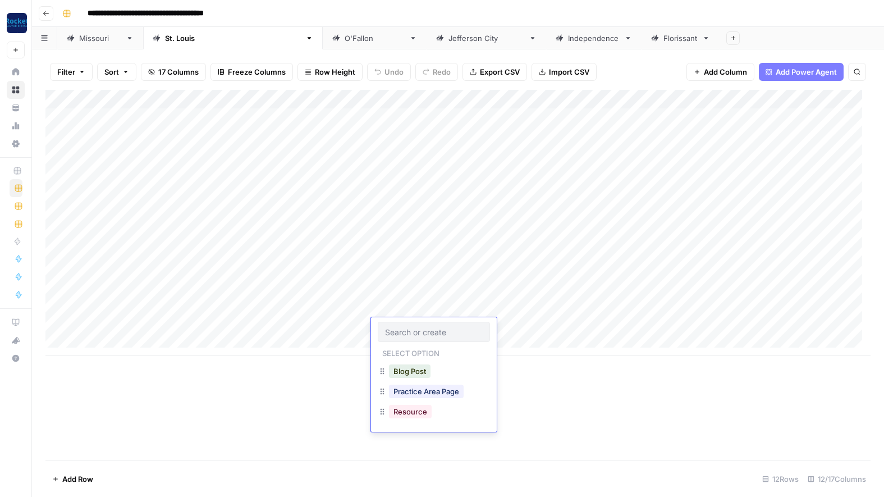
click at [346, 275] on div "Add Column" at bounding box center [457, 223] width 825 height 266
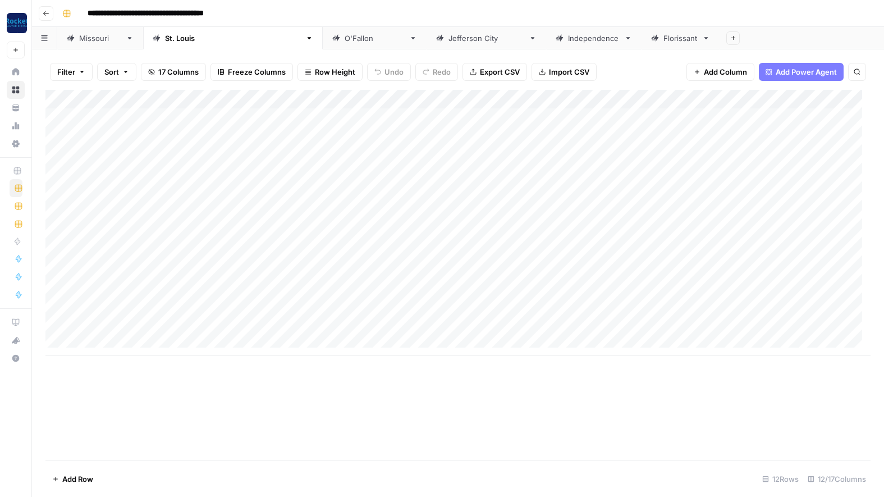
click at [345, 40] on div "[PERSON_NAME]" at bounding box center [375, 38] width 60 height 11
click at [463, 114] on div "Add Column" at bounding box center [457, 156] width 825 height 132
click at [316, 118] on div "Add Column" at bounding box center [457, 156] width 825 height 132
click at [448, 39] on div "[GEOGRAPHIC_DATA]" at bounding box center [486, 38] width 76 height 11
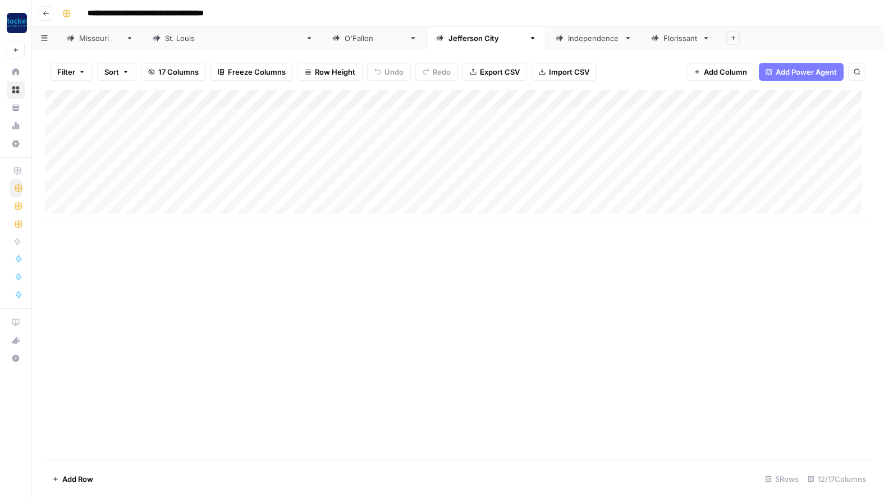
click at [270, 116] on div "Add Column" at bounding box center [457, 156] width 825 height 132
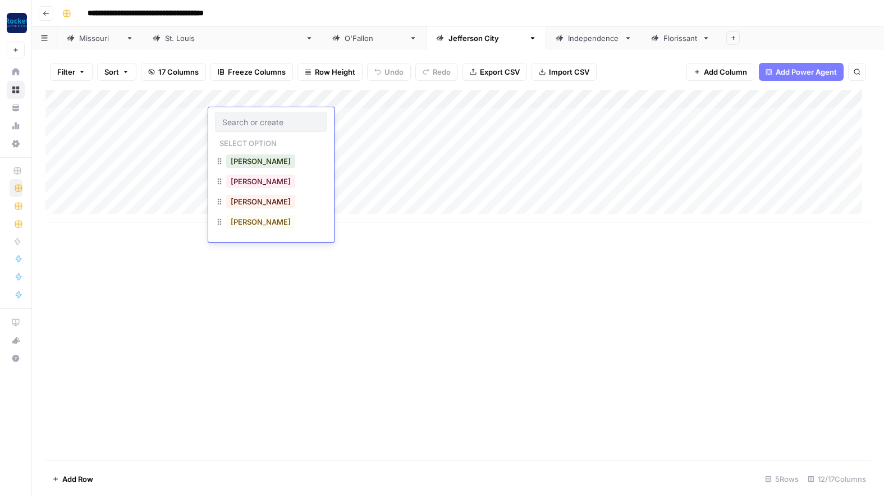
click at [455, 117] on div "Add Column" at bounding box center [457, 156] width 825 height 132
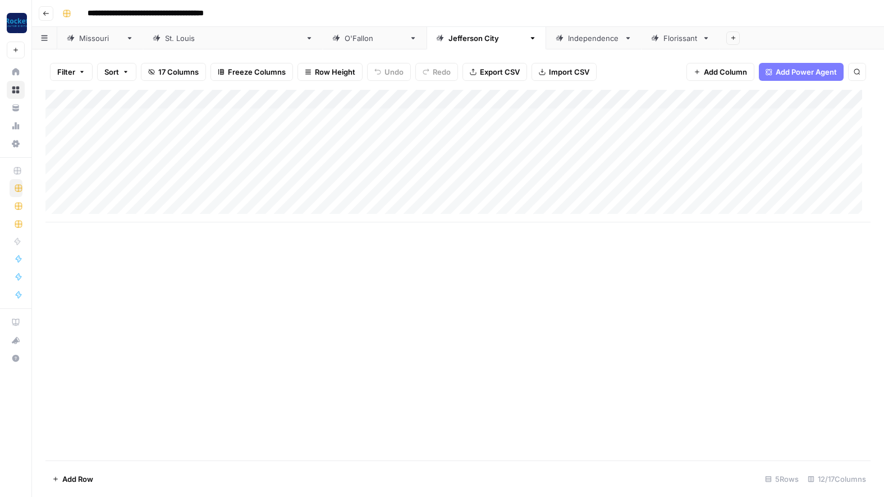
click at [455, 117] on div "Add Column" at bounding box center [457, 156] width 825 height 132
click at [181, 120] on div "Add Column" at bounding box center [457, 156] width 825 height 132
click at [568, 36] on div "Independence" at bounding box center [594, 38] width 52 height 11
click at [269, 116] on div "Add Column" at bounding box center [457, 166] width 825 height 152
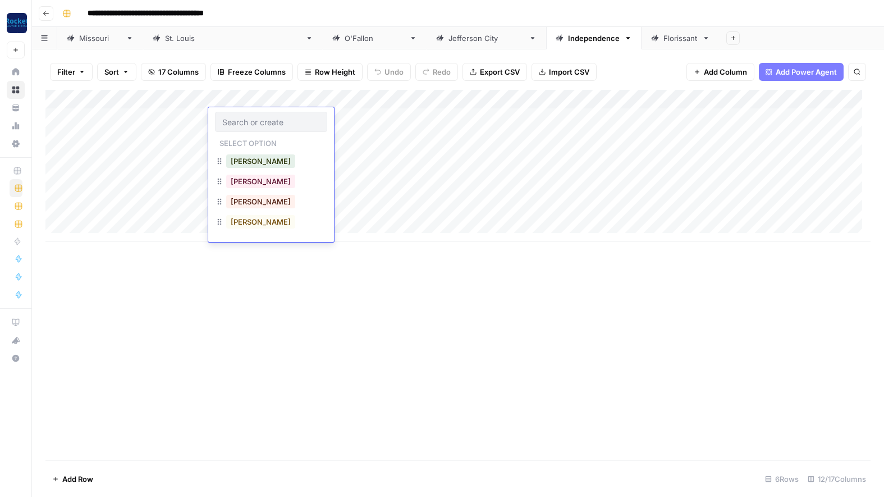
click at [180, 123] on div "Add Column" at bounding box center [457, 166] width 825 height 152
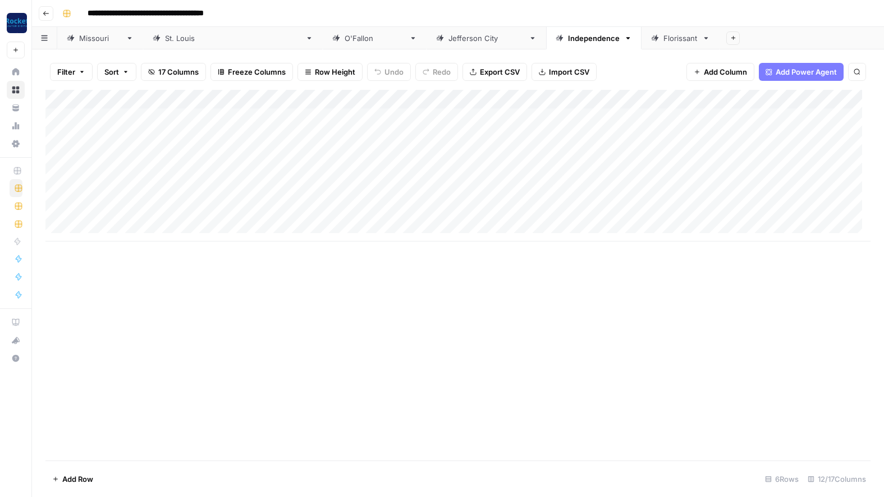
click at [275, 135] on div "Add Column" at bounding box center [457, 166] width 825 height 152
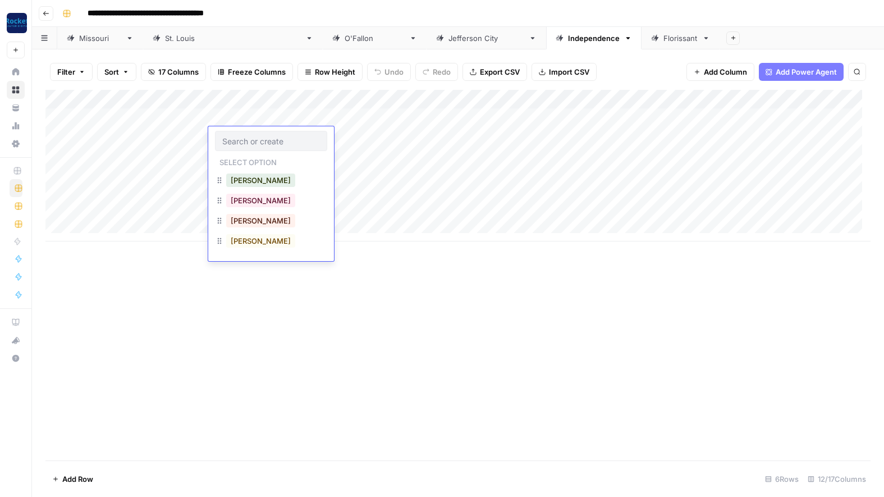
click at [169, 117] on div "Add Column" at bounding box center [457, 166] width 825 height 152
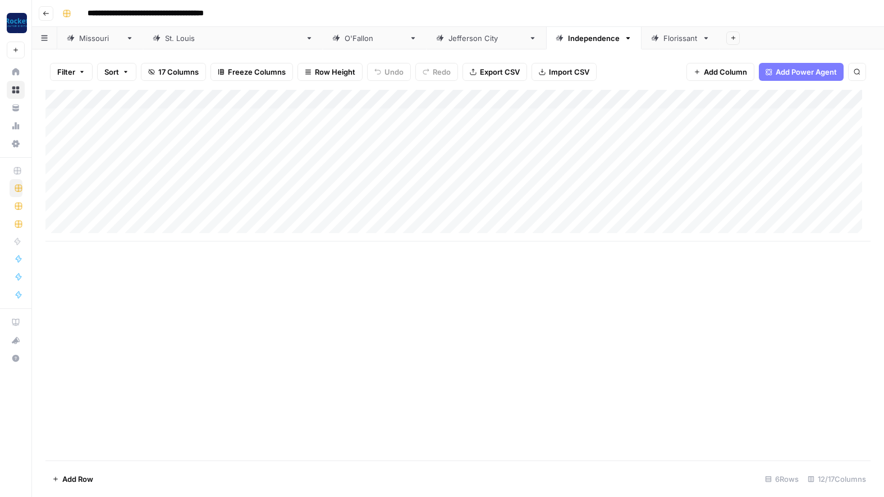
click at [663, 39] on div "Florissant" at bounding box center [680, 38] width 34 height 11
click at [268, 114] on div "Add Column" at bounding box center [457, 118] width 825 height 56
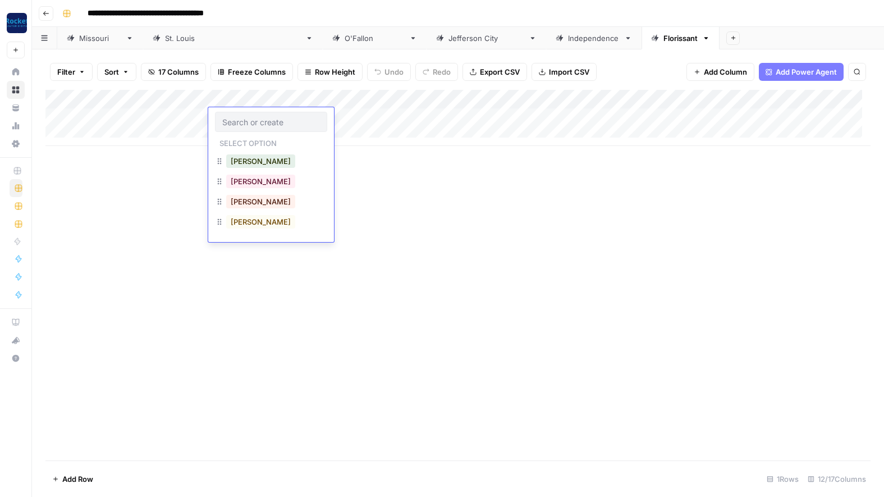
click at [189, 120] on div "Add Column" at bounding box center [457, 118] width 825 height 56
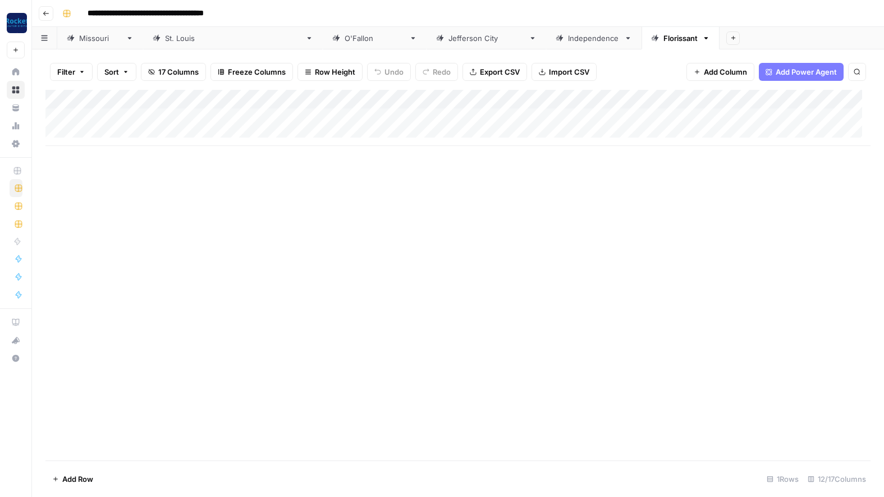
click at [568, 33] on div "Independence" at bounding box center [594, 38] width 52 height 11
click at [568, 39] on div "Independence" at bounding box center [594, 38] width 52 height 11
click at [448, 39] on div "[GEOGRAPHIC_DATA]" at bounding box center [486, 38] width 76 height 11
click at [345, 39] on div "[PERSON_NAME]" at bounding box center [375, 38] width 60 height 11
click at [268, 116] on div "Add Column" at bounding box center [457, 156] width 825 height 132
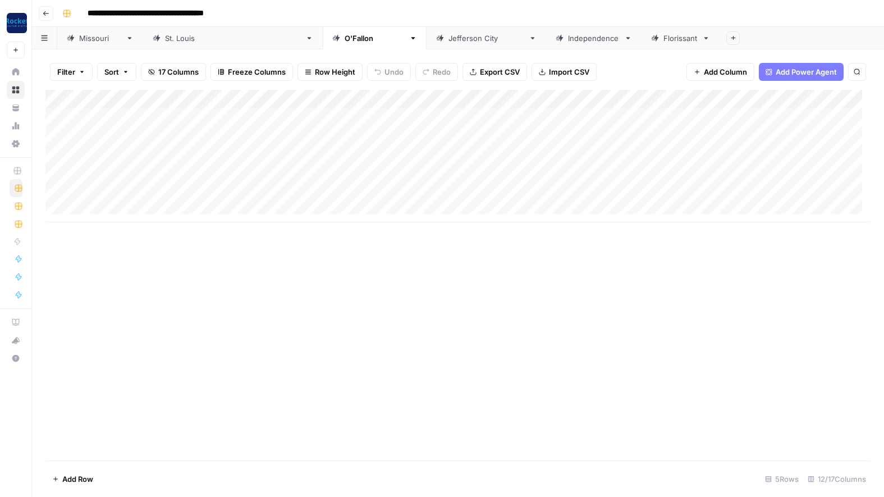
click at [268, 116] on div "Add Column" at bounding box center [457, 156] width 825 height 132
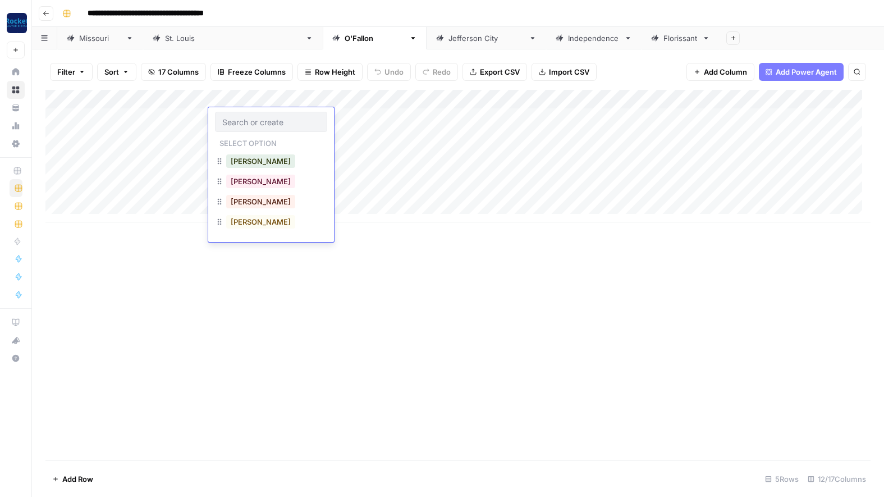
click at [164, 122] on div "Add Column" at bounding box center [457, 156] width 825 height 132
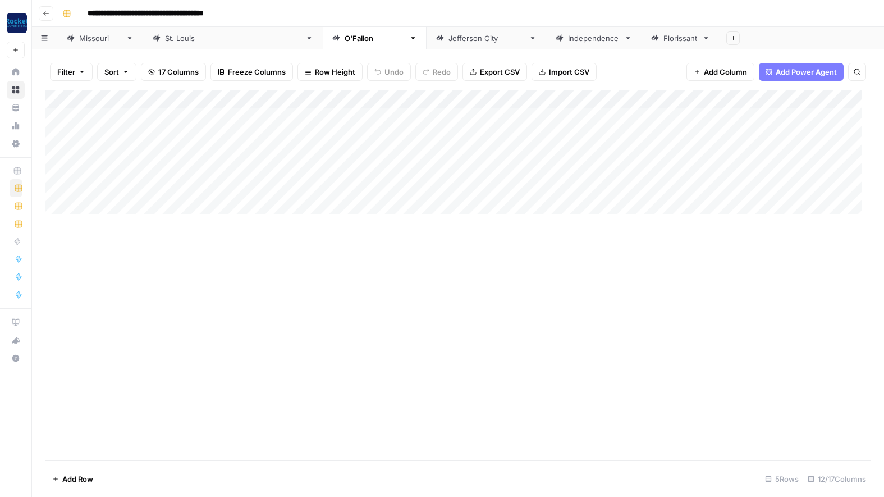
click at [268, 131] on div "Add Column" at bounding box center [457, 156] width 825 height 132
click at [164, 121] on div "Add Column" at bounding box center [457, 156] width 825 height 132
click at [173, 44] on link "[GEOGRAPHIC_DATA][PERSON_NAME]" at bounding box center [233, 38] width 180 height 22
click at [99, 40] on div "[US_STATE]" at bounding box center [100, 38] width 42 height 11
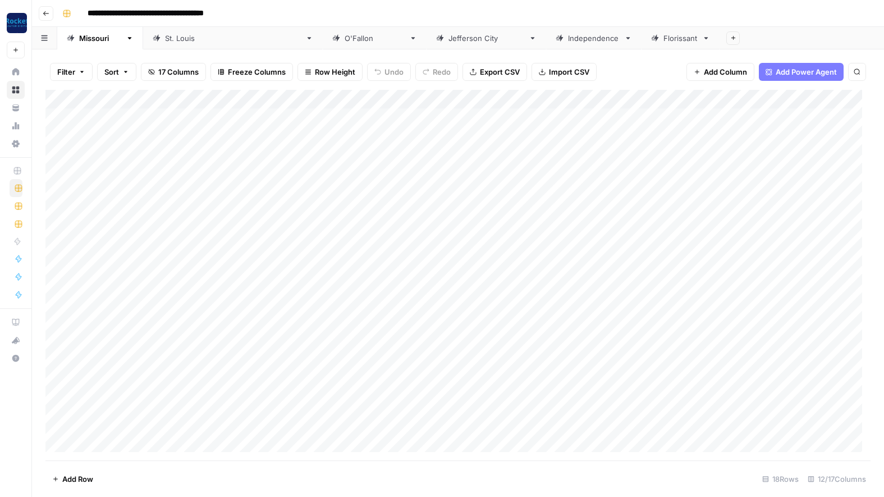
click at [267, 115] on div "Add Column" at bounding box center [457, 275] width 825 height 370
click at [354, 135] on div "Add Column" at bounding box center [457, 275] width 825 height 370
click at [253, 135] on div "Add Column" at bounding box center [457, 275] width 825 height 370
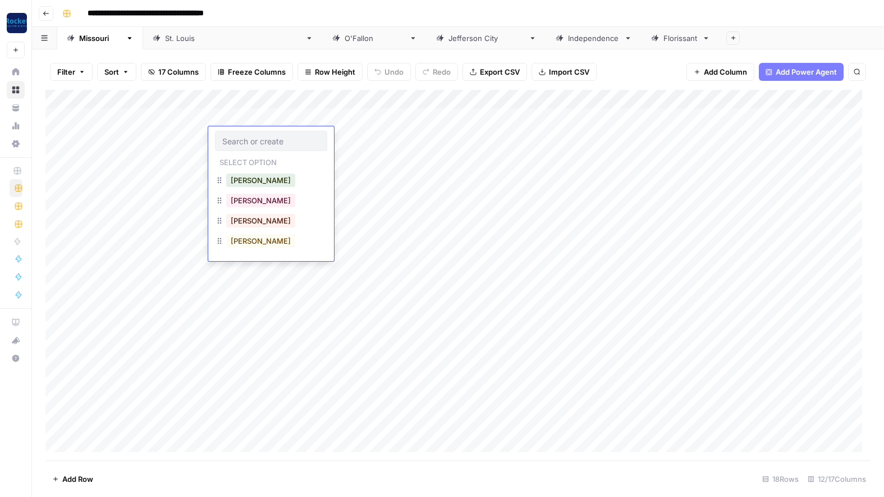
click at [355, 136] on div "Add Column" at bounding box center [457, 275] width 825 height 370
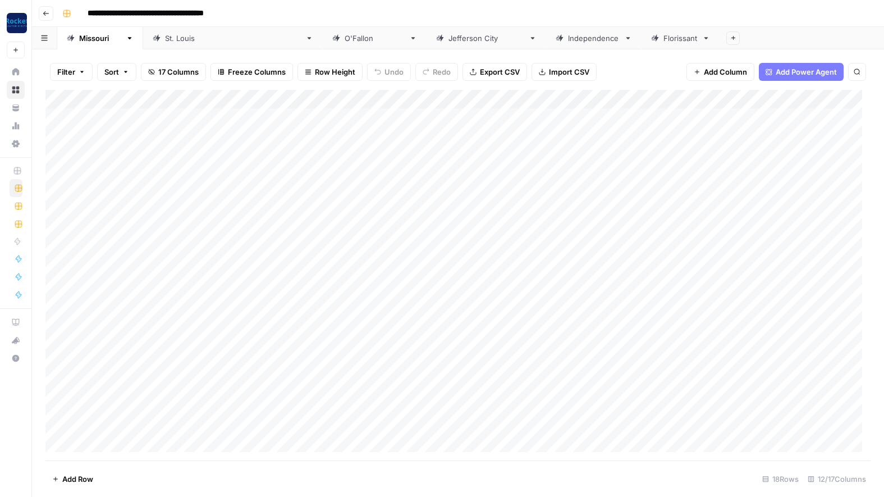
click at [165, 39] on div "[GEOGRAPHIC_DATA][PERSON_NAME]" at bounding box center [233, 38] width 136 height 11
click at [345, 40] on div "[PERSON_NAME]" at bounding box center [375, 38] width 60 height 11
click at [448, 39] on div "[GEOGRAPHIC_DATA]" at bounding box center [486, 38] width 76 height 11
click at [568, 40] on div "Independence" at bounding box center [594, 38] width 52 height 11
click at [663, 42] on div "Florissant" at bounding box center [680, 38] width 34 height 11
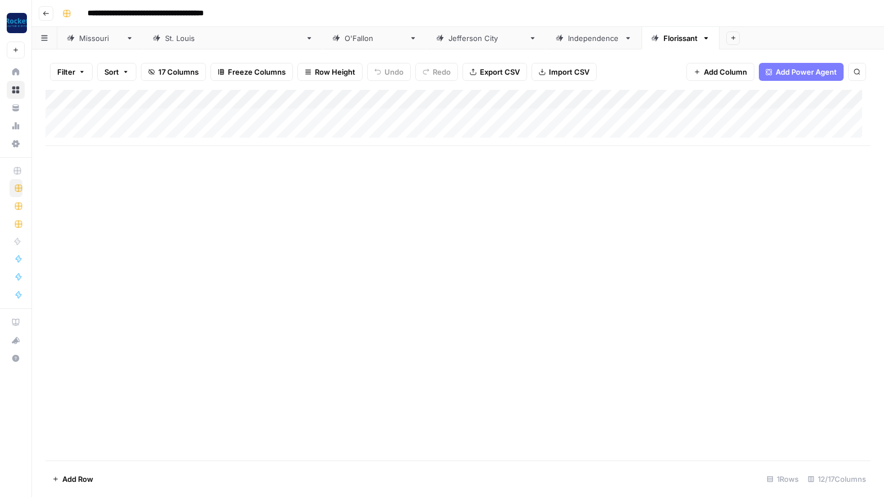
click at [80, 38] on div "[US_STATE]" at bounding box center [100, 38] width 42 height 11
drag, startPoint x: 210, startPoint y: 96, endPoint x: 247, endPoint y: 95, distance: 36.5
click at [247, 95] on div "Add Column" at bounding box center [457, 275] width 825 height 370
click at [131, 440] on div "Add Column" at bounding box center [457, 275] width 825 height 370
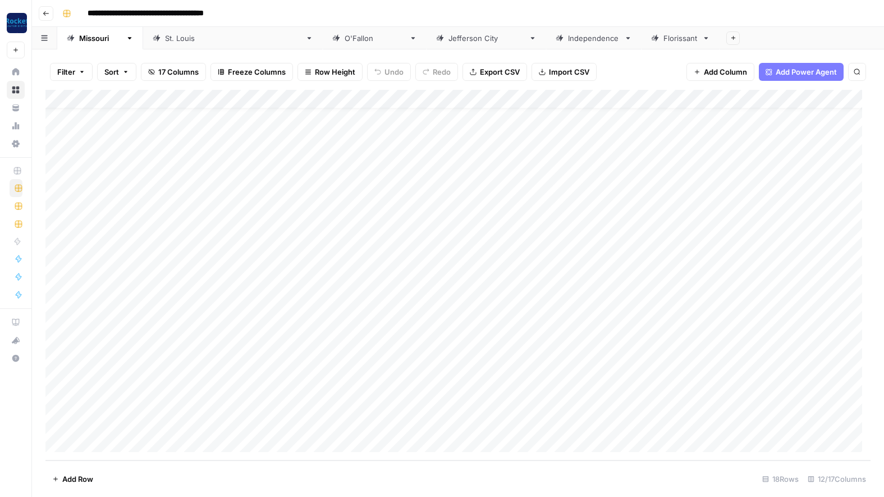
click at [131, 440] on div "Add Column" at bounding box center [457, 275] width 825 height 370
type textarea "*"
type textarea "**********"
click at [474, 420] on div "Add Column" at bounding box center [457, 275] width 825 height 370
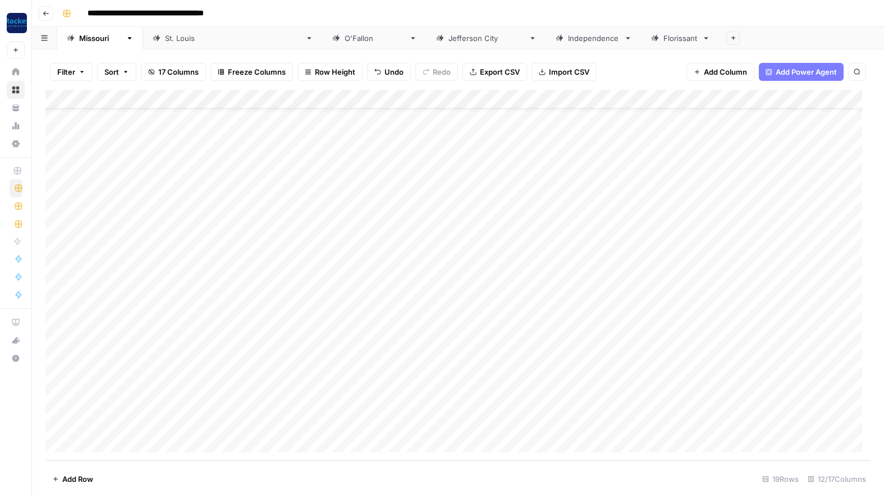
click at [492, 421] on div "Add Column" at bounding box center [457, 275] width 825 height 370
click at [492, 421] on div at bounding box center [472, 427] width 112 height 20
click at [471, 486] on button "Practice Area Page" at bounding box center [464, 486] width 75 height 13
click at [562, 418] on div "Add Column" at bounding box center [457, 275] width 825 height 370
click at [154, 439] on div "Add Column" at bounding box center [457, 275] width 825 height 370
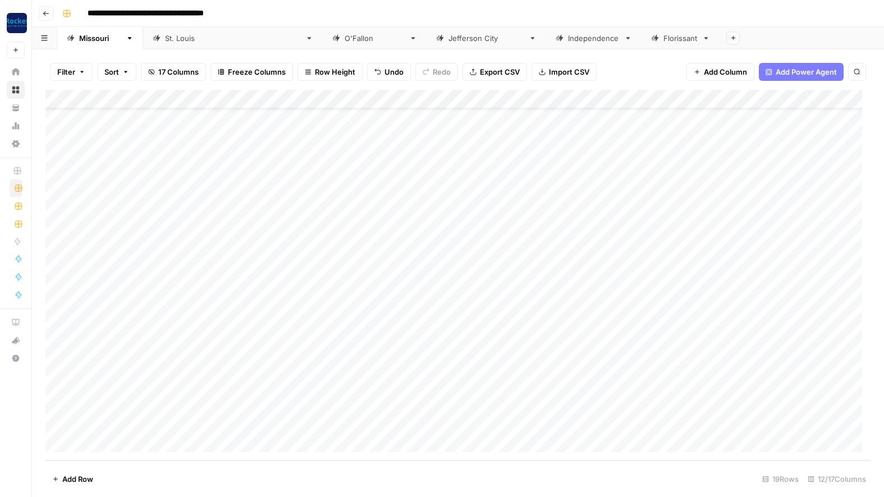
click at [154, 439] on div "Add Column" at bounding box center [457, 275] width 825 height 370
type textarea "**********"
click at [468, 424] on div "Add Column" at bounding box center [457, 275] width 825 height 370
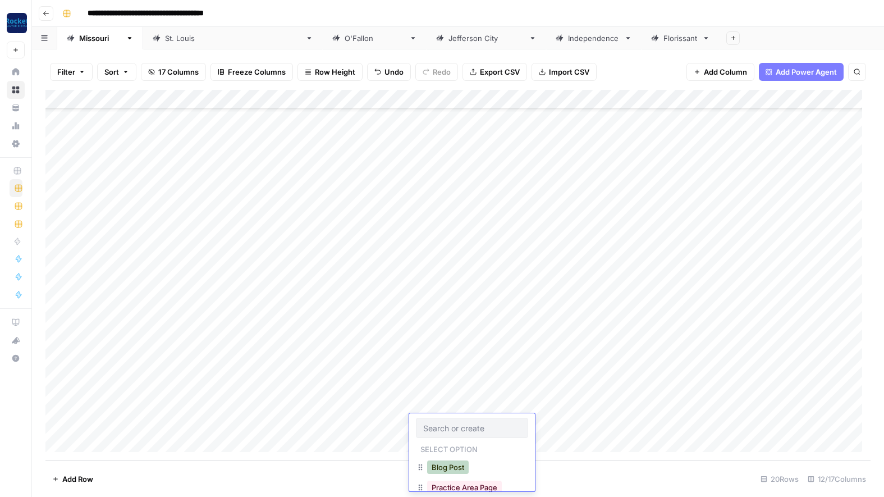
click at [453, 465] on button "Blog Post" at bounding box center [448, 466] width 42 height 13
click at [562, 420] on div "Add Column" at bounding box center [457, 275] width 825 height 370
click at [164, 443] on div "Add Column" at bounding box center [457, 275] width 825 height 370
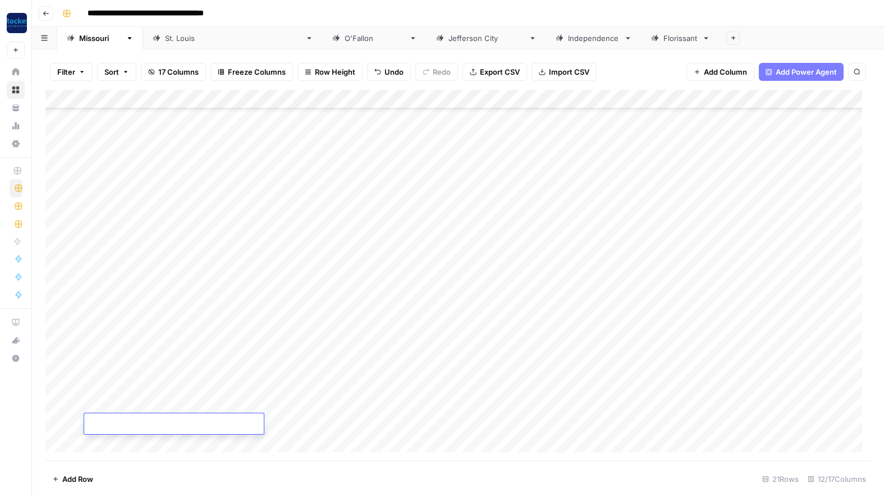
scroll to position [76, 0]
type textarea "*"
type textarea "**********"
click at [447, 424] on div "Add Column" at bounding box center [457, 275] width 825 height 370
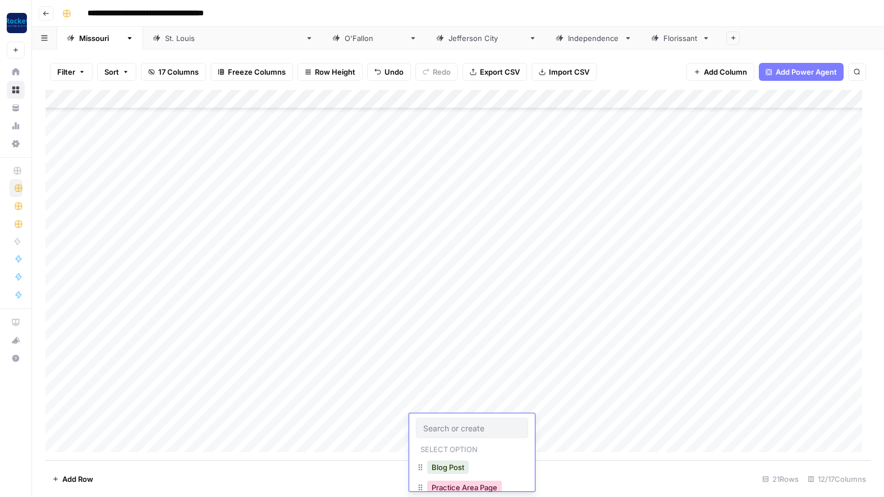
click at [466, 487] on button "Practice Area Page" at bounding box center [464, 486] width 75 height 13
click at [563, 421] on div "Add Column" at bounding box center [457, 275] width 825 height 370
click at [169, 40] on div "[GEOGRAPHIC_DATA][PERSON_NAME]" at bounding box center [233, 38] width 136 height 11
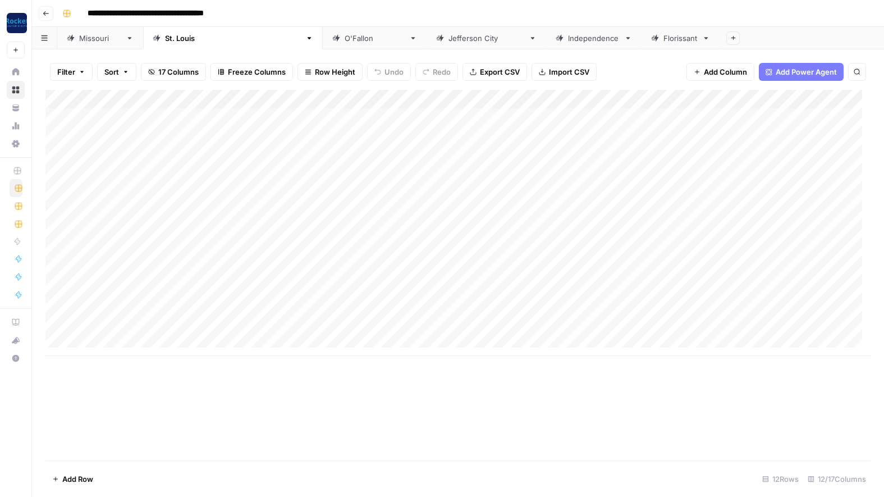
click at [345, 41] on div "[PERSON_NAME]" at bounding box center [375, 38] width 60 height 11
click at [94, 42] on div "[US_STATE]" at bounding box center [100, 38] width 42 height 11
click at [572, 6] on div "**********" at bounding box center [465, 13] width 815 height 18
drag, startPoint x: 50, startPoint y: 344, endPoint x: 53, endPoint y: 209, distance: 135.3
click at [53, 209] on div "Add Column" at bounding box center [457, 275] width 825 height 370
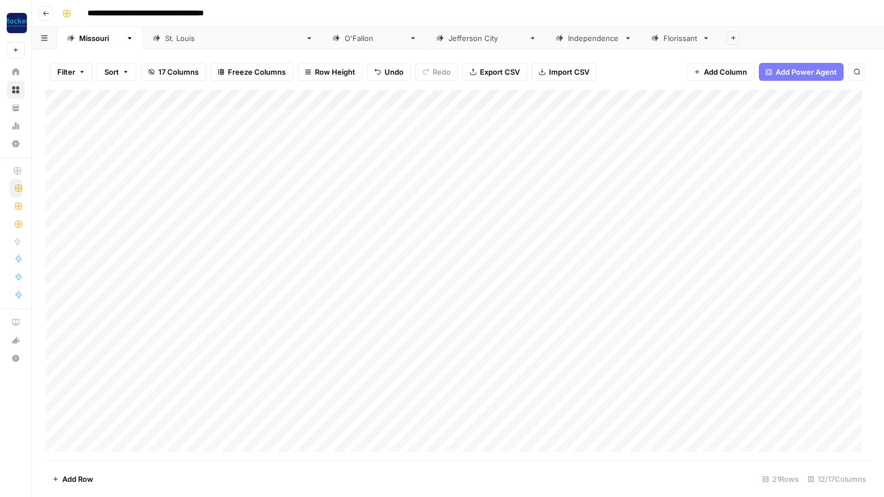
drag, startPoint x: 48, startPoint y: 364, endPoint x: 54, endPoint y: 236, distance: 127.5
click at [54, 236] on div "Add Column" at bounding box center [457, 275] width 825 height 370
drag, startPoint x: 48, startPoint y: 385, endPoint x: 57, endPoint y: 254, distance: 131.6
click at [57, 254] on div "Add Column" at bounding box center [457, 275] width 825 height 370
drag, startPoint x: 47, startPoint y: 366, endPoint x: 47, endPoint y: 273, distance: 93.7
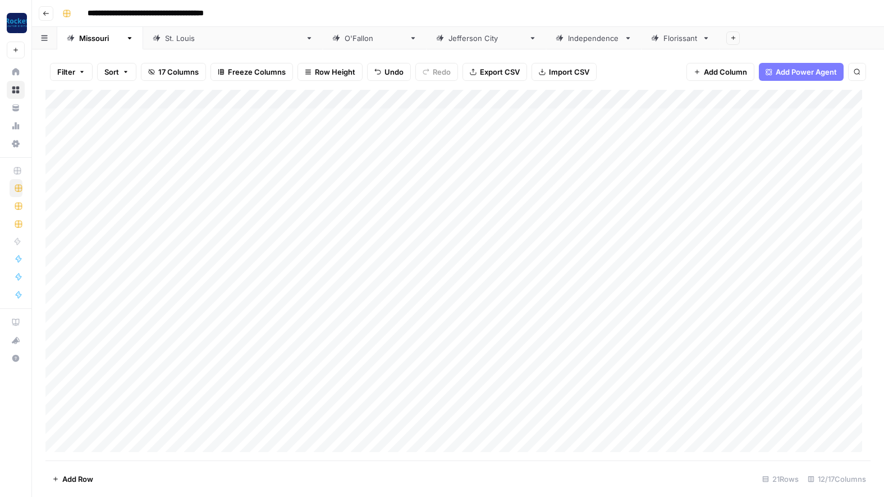
click at [47, 273] on div "Add Column" at bounding box center [457, 275] width 825 height 370
drag, startPoint x: 47, startPoint y: 328, endPoint x: 49, endPoint y: 291, distance: 37.1
click at [49, 291] on div "Add Column" at bounding box center [457, 275] width 825 height 370
drag, startPoint x: 49, startPoint y: 440, endPoint x: 51, endPoint y: 329, distance: 110.6
click at [51, 329] on div "Add Column" at bounding box center [457, 275] width 825 height 370
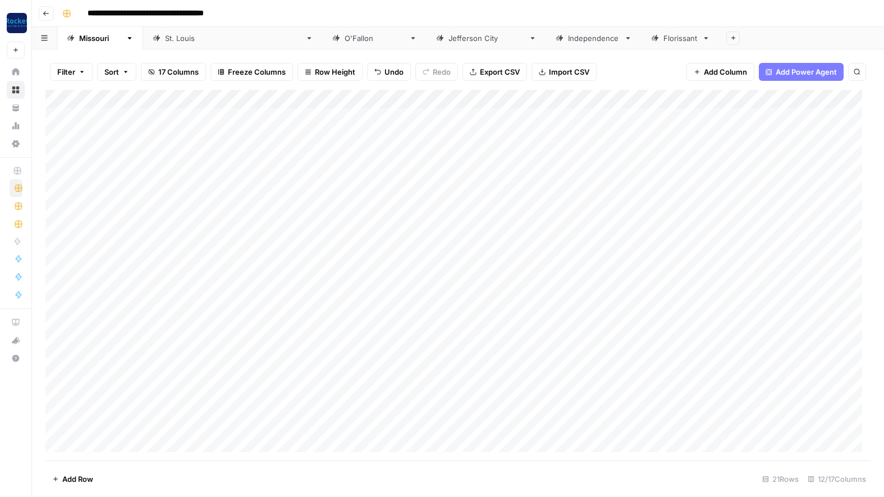
drag, startPoint x: 48, startPoint y: 385, endPoint x: 44, endPoint y: 348, distance: 37.8
click at [44, 348] on div "Filter Sort 17 Columns Freeze Columns Row Height Undo Redo Export CSV Import CS…" at bounding box center [458, 272] width 852 height 447
drag, startPoint x: 45, startPoint y: 382, endPoint x: 47, endPoint y: 329, distance: 53.3
click at [47, 329] on div "Add Column" at bounding box center [457, 275] width 825 height 370
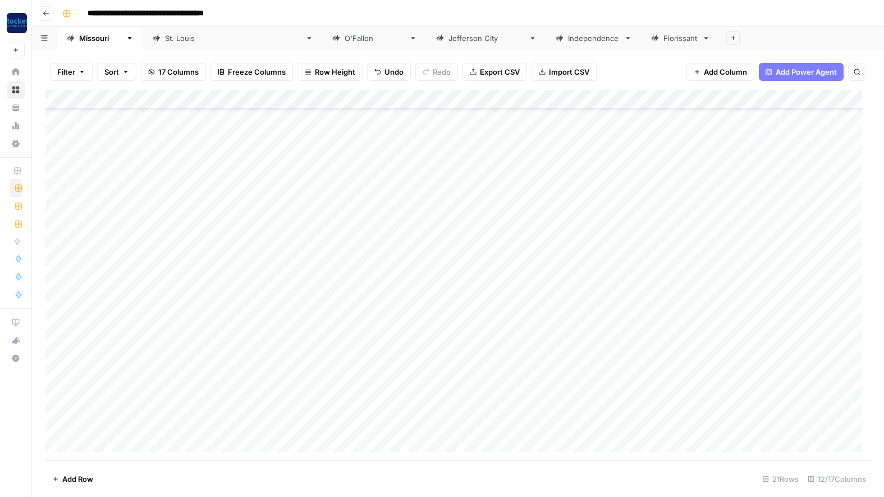
drag, startPoint x: 50, startPoint y: 401, endPoint x: 43, endPoint y: 346, distance: 55.5
click at [43, 346] on div "Filter Sort 17 Columns Freeze Columns Row Height Undo Redo Export CSV Import CS…" at bounding box center [458, 272] width 852 height 447
drag, startPoint x: 49, startPoint y: 366, endPoint x: 45, endPoint y: 194, distance: 171.7
click at [45, 194] on div "Add Column" at bounding box center [457, 275] width 825 height 370
drag, startPoint x: 49, startPoint y: 424, endPoint x: 47, endPoint y: 402, distance: 22.1
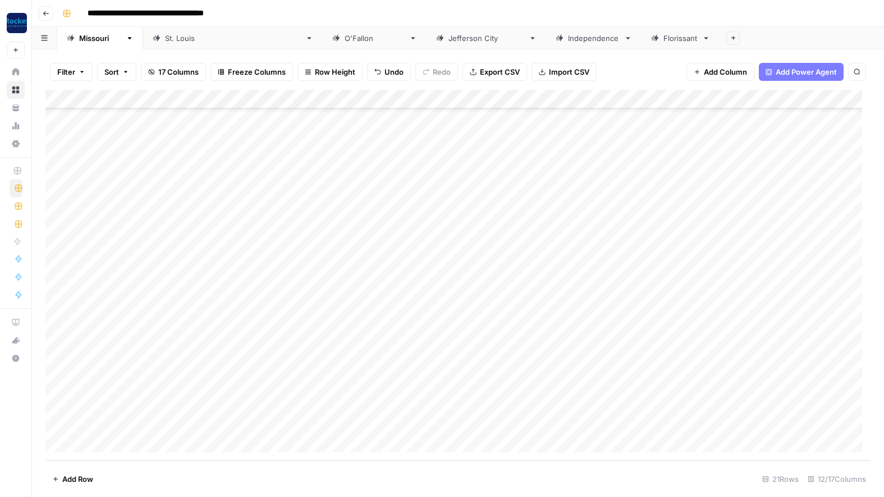
click at [47, 402] on div "Add Column" at bounding box center [457, 275] width 825 height 370
drag, startPoint x: 47, startPoint y: 422, endPoint x: 60, endPoint y: 291, distance: 131.9
click at [60, 291] on div "Add Column" at bounding box center [457, 275] width 825 height 370
drag, startPoint x: 48, startPoint y: 400, endPoint x: 67, endPoint y: 214, distance: 187.3
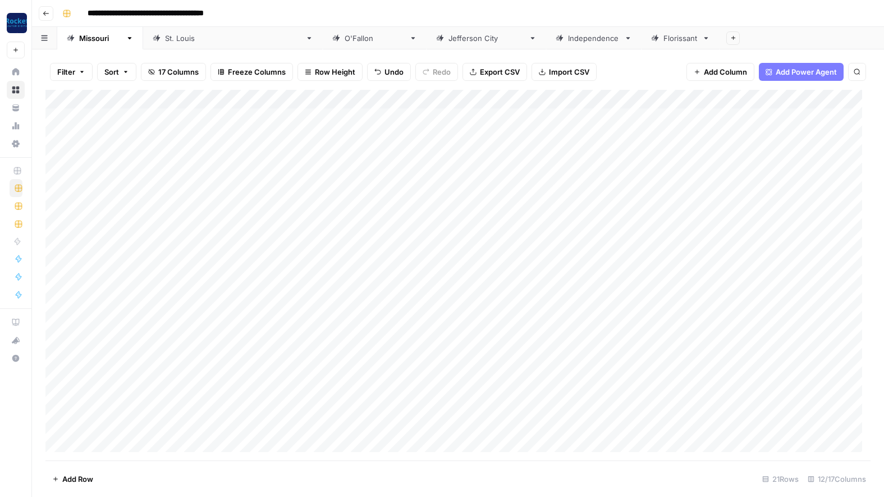
click at [67, 214] on div "Add Column" at bounding box center [457, 275] width 825 height 370
drag, startPoint x: 49, startPoint y: 324, endPoint x: 53, endPoint y: 269, distance: 54.5
click at [53, 269] on div "Add Column" at bounding box center [457, 275] width 825 height 370
